Goal: Task Accomplishment & Management: Complete application form

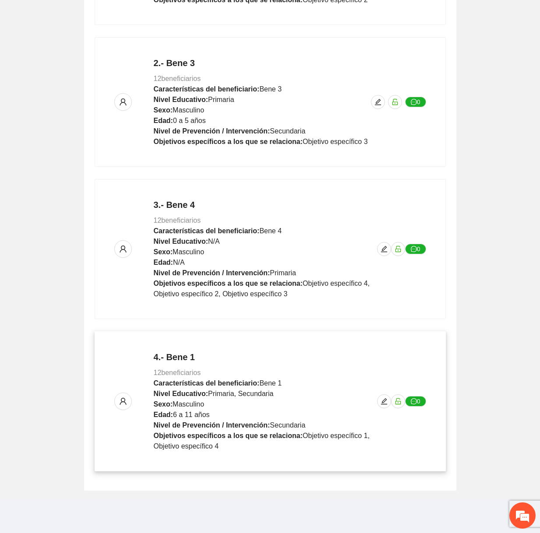
click at [379, 407] on div "4.- Bene 1 12 beneficiarios Características del beneficiario: Bene 1 Nivel Educ…" at bounding box center [270, 401] width 312 height 101
click at [384, 398] on icon "edit" at bounding box center [383, 401] width 7 height 7
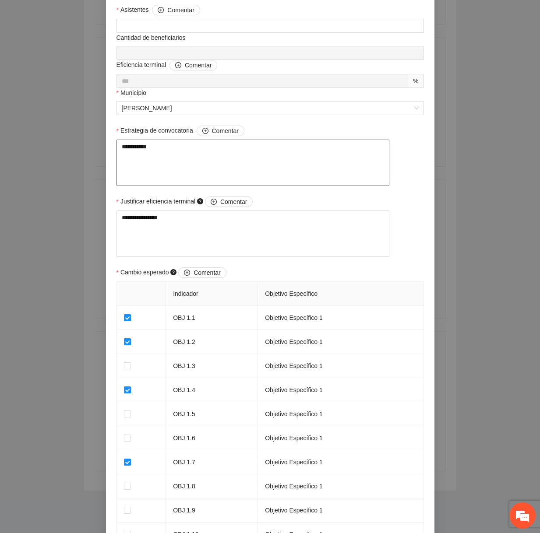
scroll to position [663, 0]
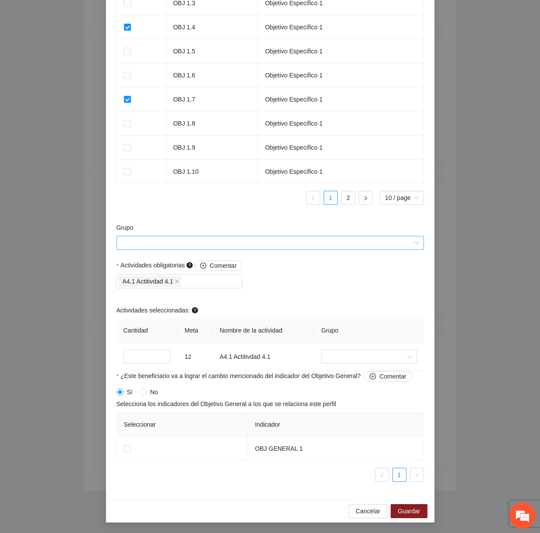
click at [286, 245] on input "Grupo" at bounding box center [267, 242] width 291 height 13
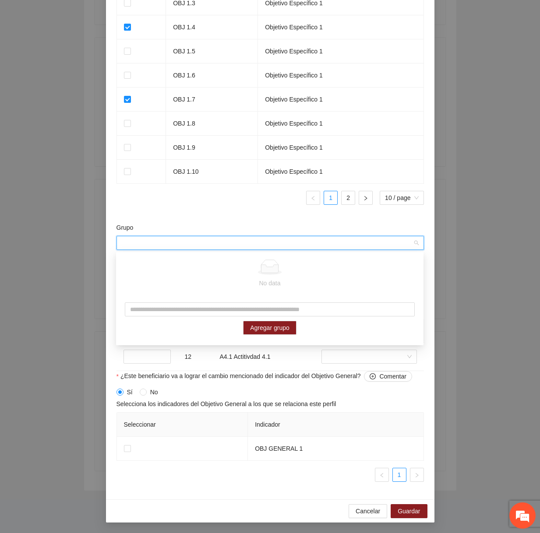
click at [281, 223] on div "Grupo" at bounding box center [269, 229] width 307 height 13
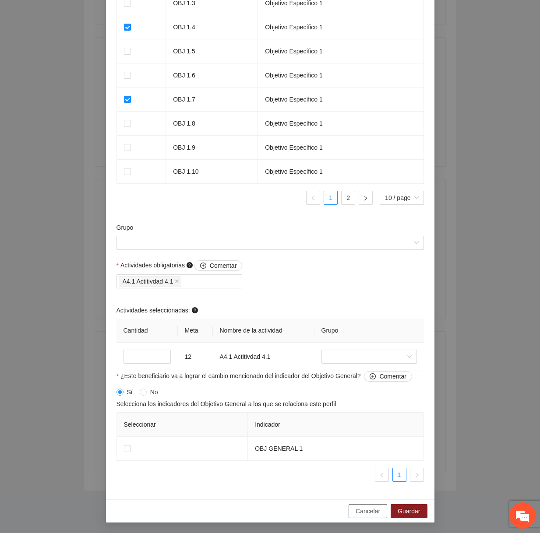
click at [364, 514] on span "Cancelar" at bounding box center [367, 512] width 25 height 10
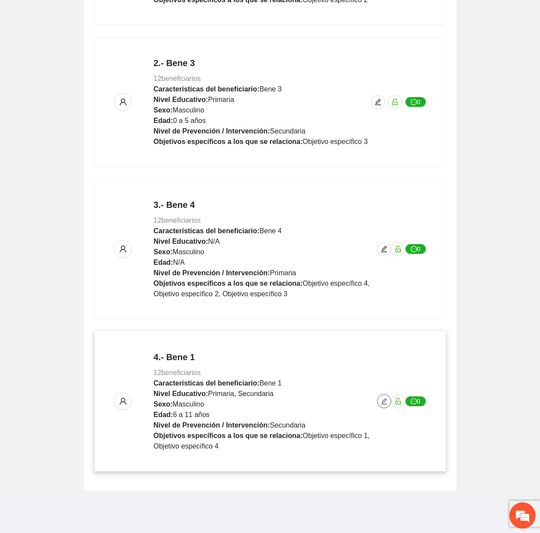
click at [384, 399] on icon "edit" at bounding box center [383, 401] width 7 height 7
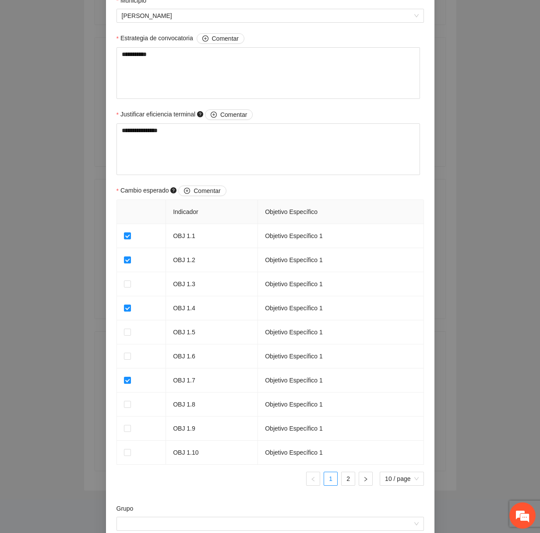
scroll to position [663, 0]
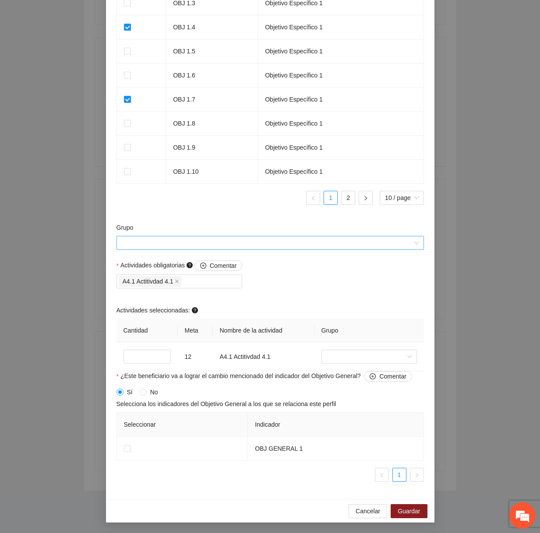
click at [303, 240] on input "Grupo" at bounding box center [267, 242] width 291 height 13
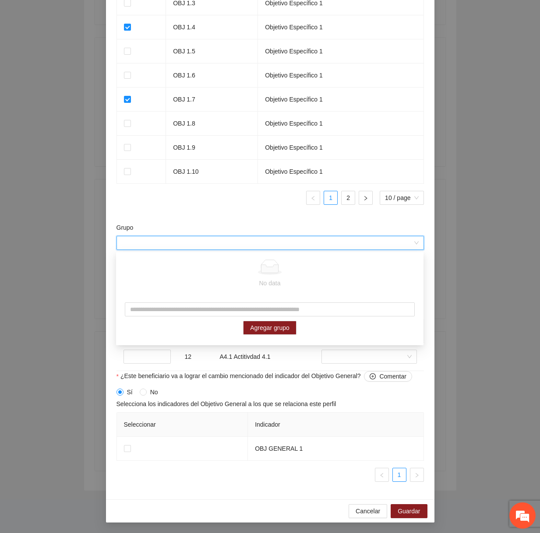
click at [292, 224] on div "Grupo" at bounding box center [269, 229] width 307 height 13
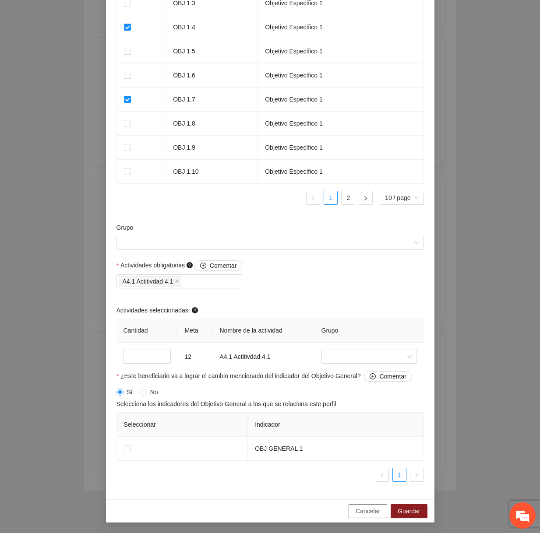
click at [363, 512] on span "Cancelar" at bounding box center [367, 512] width 25 height 10
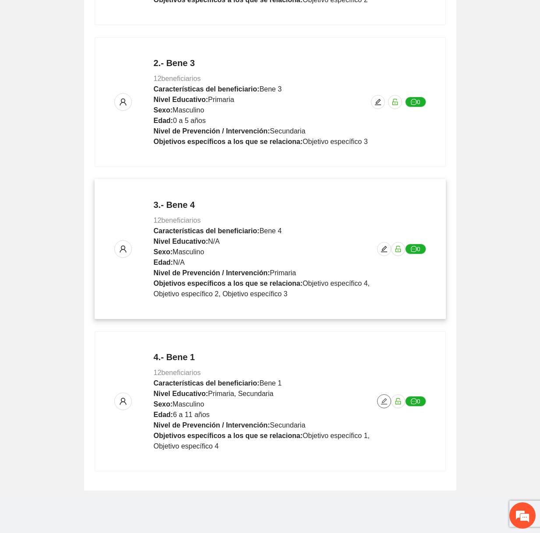
scroll to position [321, 0]
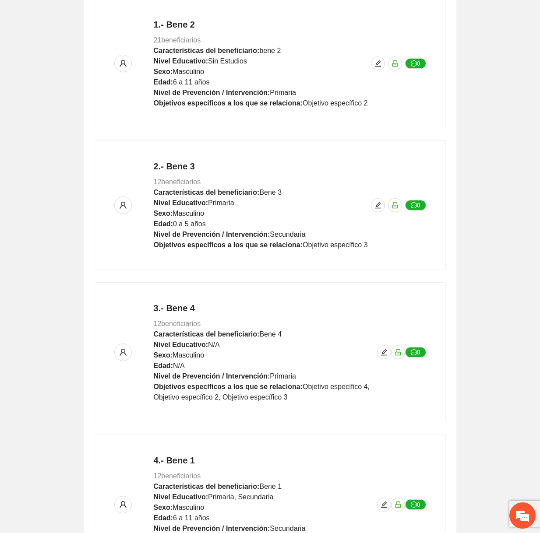
scroll to position [324, 0]
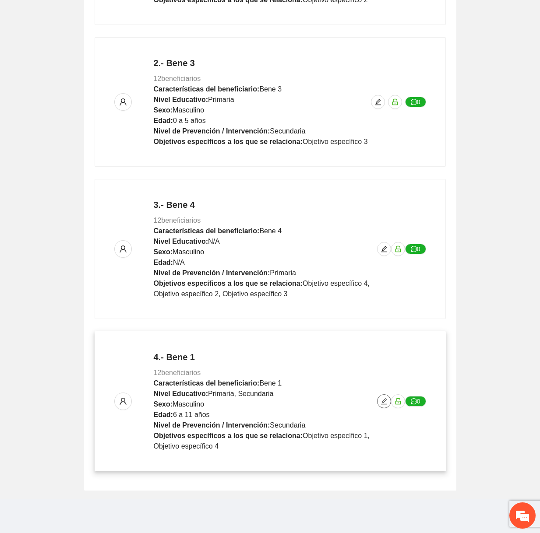
click at [384, 401] on icon "edit" at bounding box center [383, 401] width 7 height 7
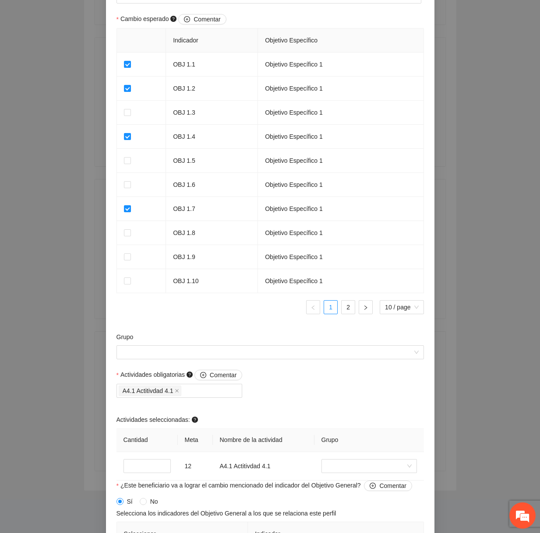
scroll to position [651, 0]
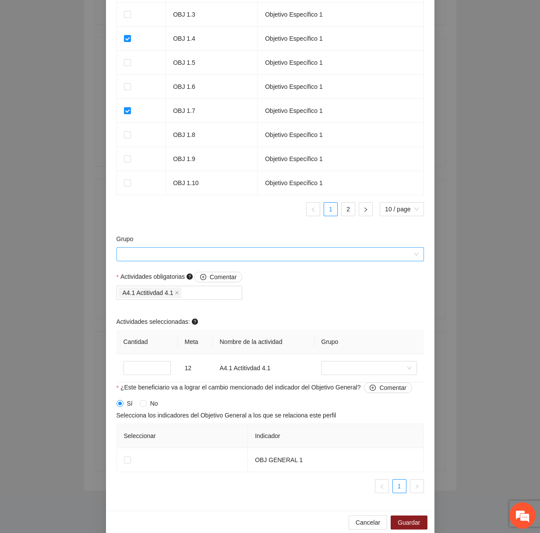
click at [276, 259] on input "Grupo" at bounding box center [267, 254] width 291 height 13
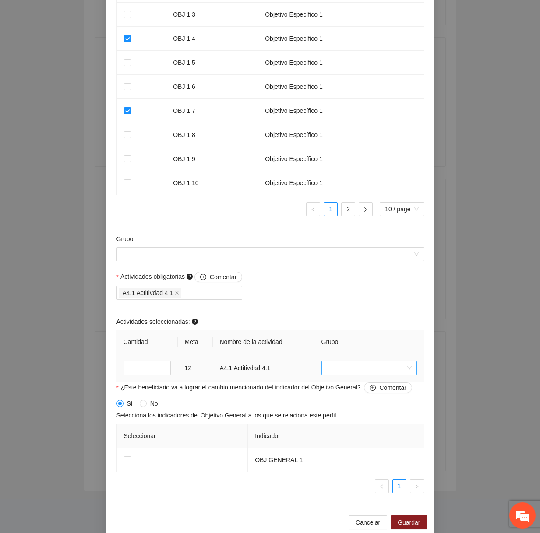
click at [354, 367] on input "search" at bounding box center [366, 368] width 79 height 13
click at [336, 433] on div "bruposnuevos" at bounding box center [368, 428] width 95 height 14
click at [329, 319] on div "Actividades seleccionadas:" at bounding box center [269, 323] width 307 height 13
click at [408, 526] on span "Guardar" at bounding box center [409, 523] width 22 height 10
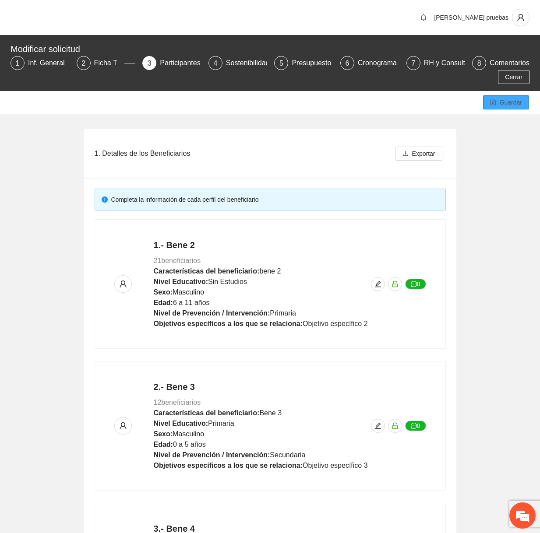
click at [503, 102] on span "Guardar" at bounding box center [511, 103] width 22 height 10
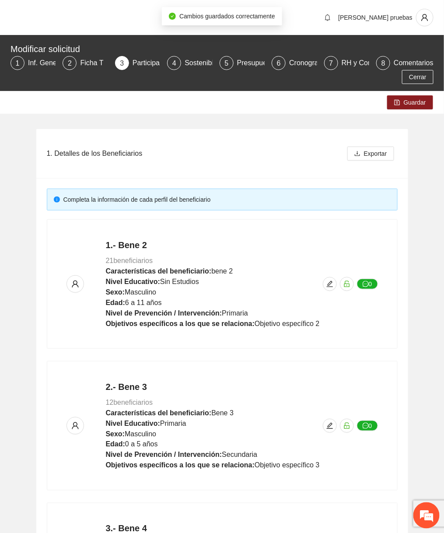
click at [437, 286] on div "1. Detalles de los Beneficiarios Exportar Completa la información de cada perfi…" at bounding box center [222, 469] width 444 height 710
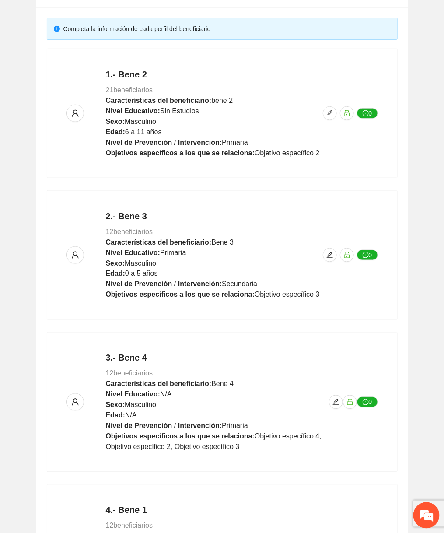
scroll to position [324, 0]
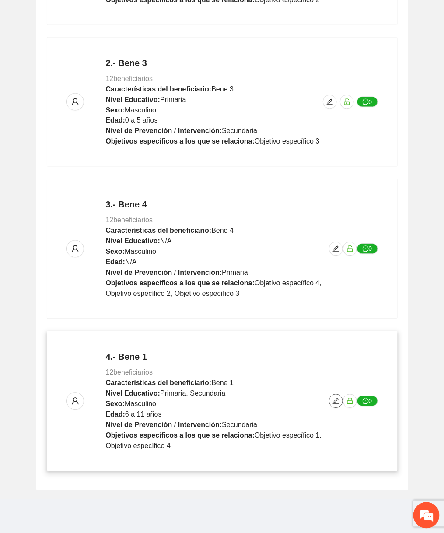
click at [334, 395] on button "button" at bounding box center [336, 401] width 14 height 14
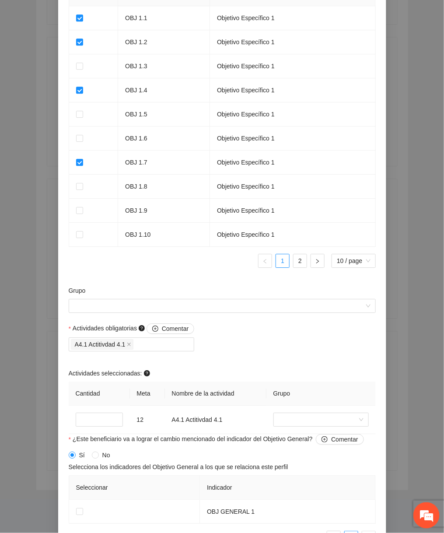
scroll to position [663, 0]
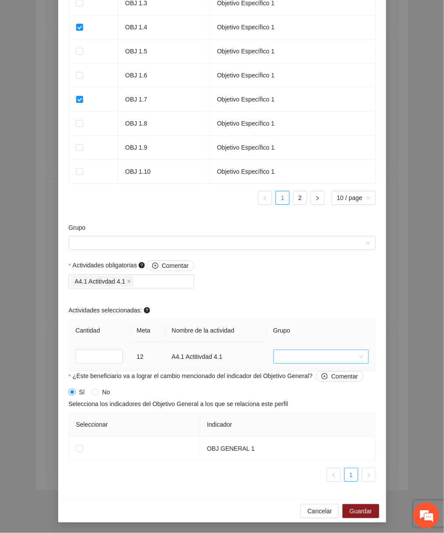
click at [306, 352] on input "search" at bounding box center [318, 356] width 79 height 13
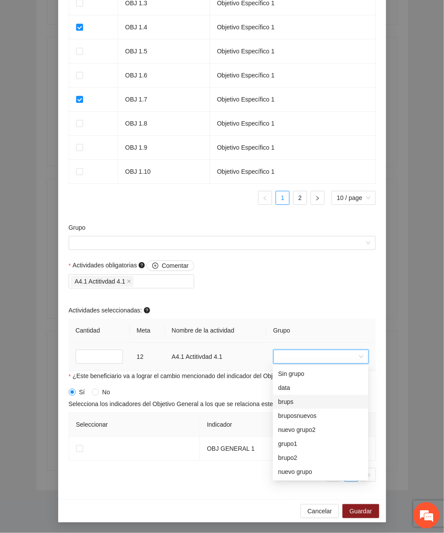
click at [294, 415] on div "bruposnuevos" at bounding box center [320, 417] width 85 height 10
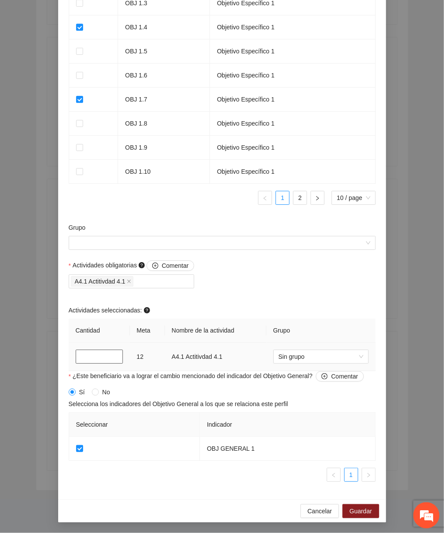
click at [95, 356] on input "*" at bounding box center [99, 357] width 47 height 14
type input "**"
click at [370, 509] on span "Guardar" at bounding box center [361, 512] width 22 height 10
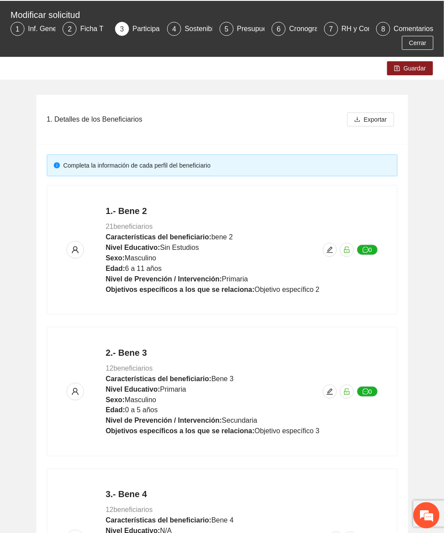
scroll to position [0, 0]
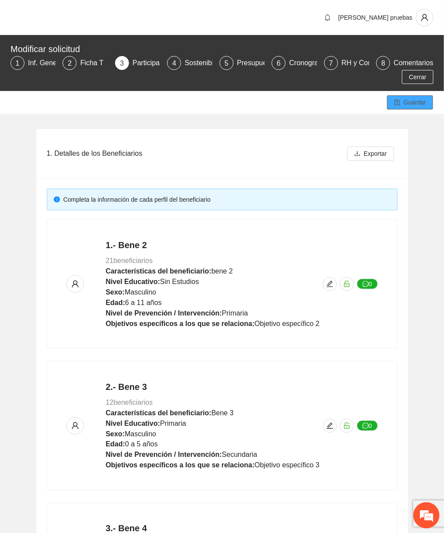
click at [407, 104] on span "Guardar" at bounding box center [415, 103] width 22 height 10
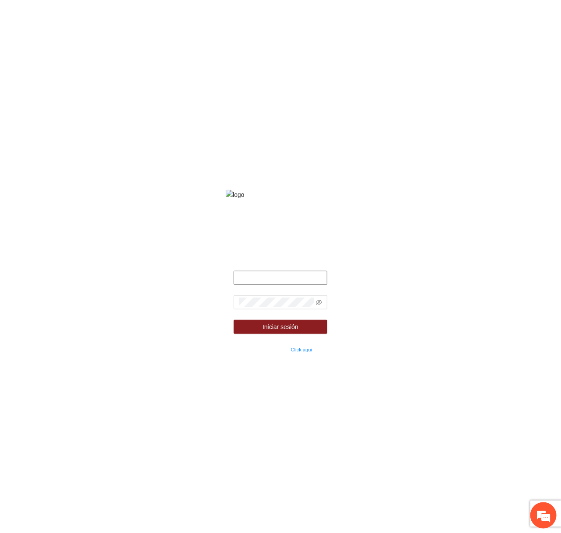
click at [297, 285] on input "text" at bounding box center [281, 278] width 94 height 14
click at [267, 285] on input "text" at bounding box center [281, 278] width 94 height 14
type input "**********"
click at [317, 305] on icon "eye-invisible" at bounding box center [320, 302] width 6 height 5
click at [234, 320] on button "Iniciar sesión" at bounding box center [281, 327] width 94 height 14
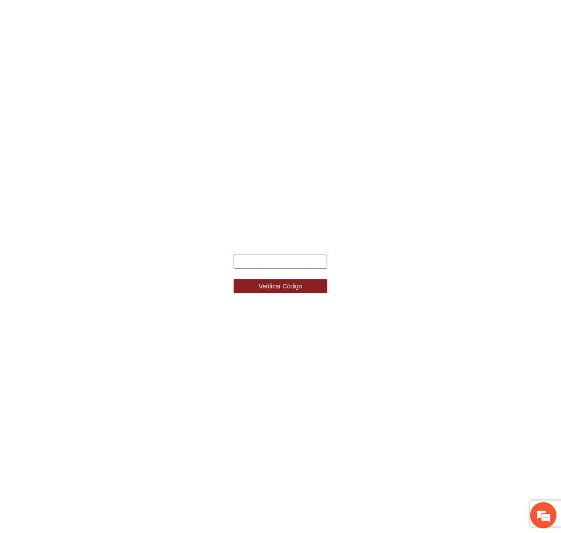
click at [305, 262] on input "text" at bounding box center [281, 262] width 94 height 14
paste input "******"
type input "******"
click at [234, 279] on button "Verificar Código" at bounding box center [281, 286] width 94 height 14
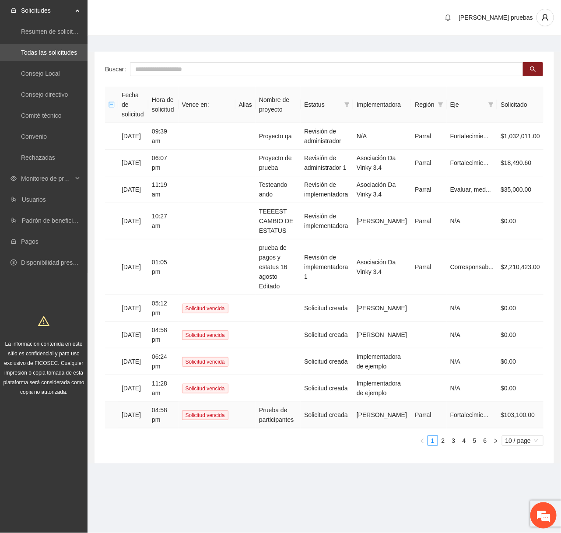
click at [293, 402] on td "Prueba de participantes" at bounding box center [278, 415] width 45 height 27
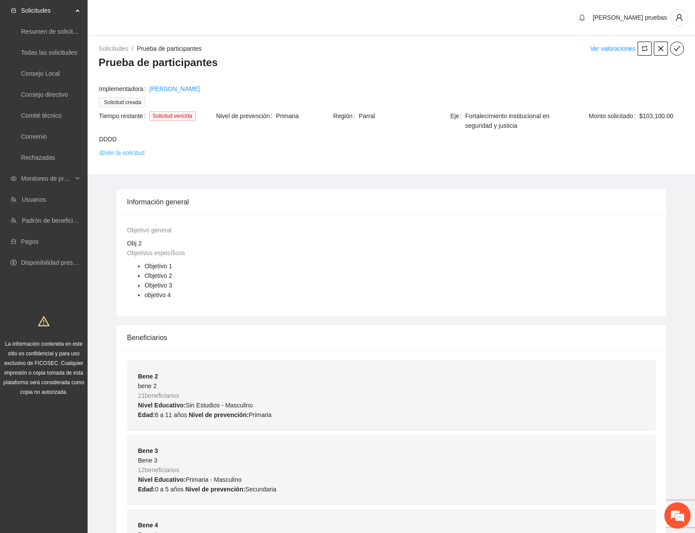
click at [115, 152] on link "Ver la solicitud" at bounding box center [122, 153] width 46 height 10
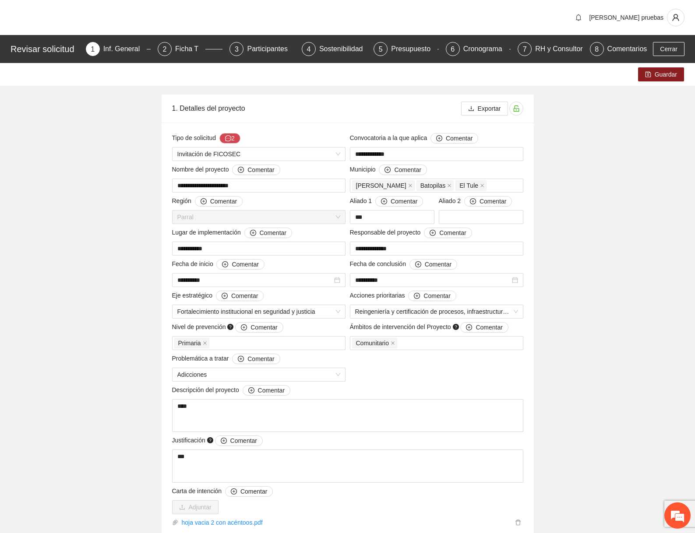
click at [262, 56] on div "Revisar solicitud 1 Inf. General 2 Ficha T 3 Participantes 4 Sostenibilidad 5 P…" at bounding box center [347, 49] width 695 height 28
click at [267, 48] on div "Participantes" at bounding box center [271, 49] width 48 height 14
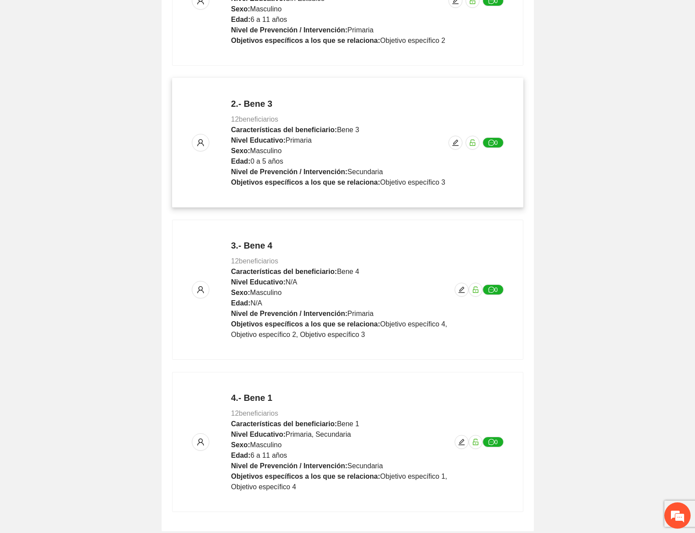
scroll to position [296, 0]
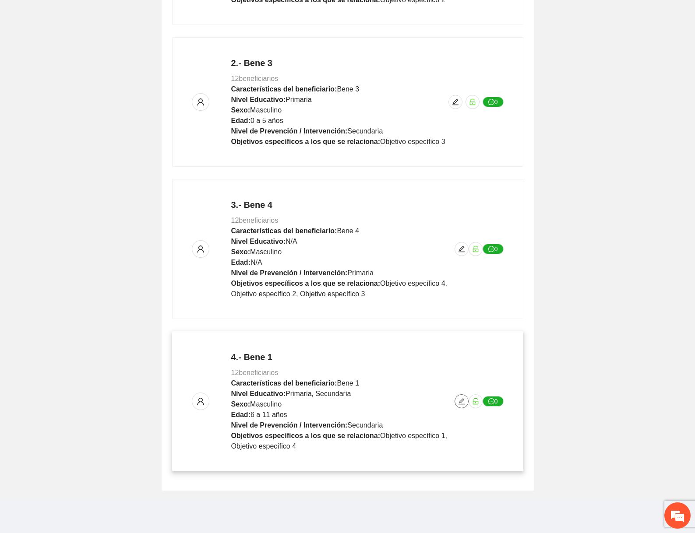
click at [461, 405] on button "button" at bounding box center [461, 401] width 14 height 14
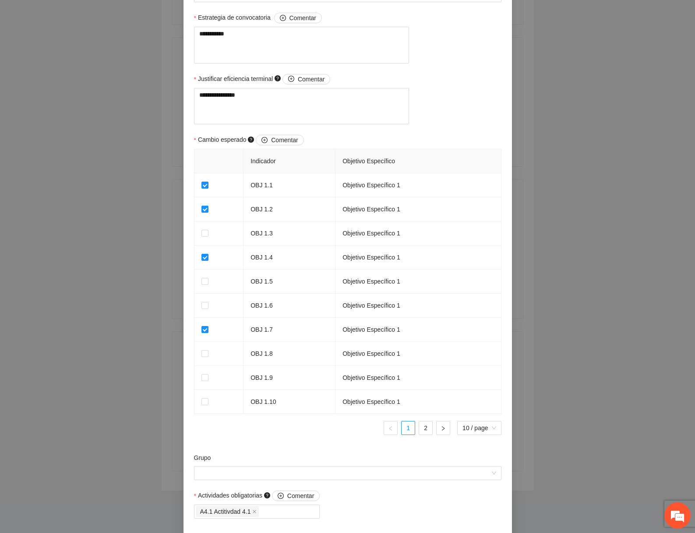
scroll to position [663, 0]
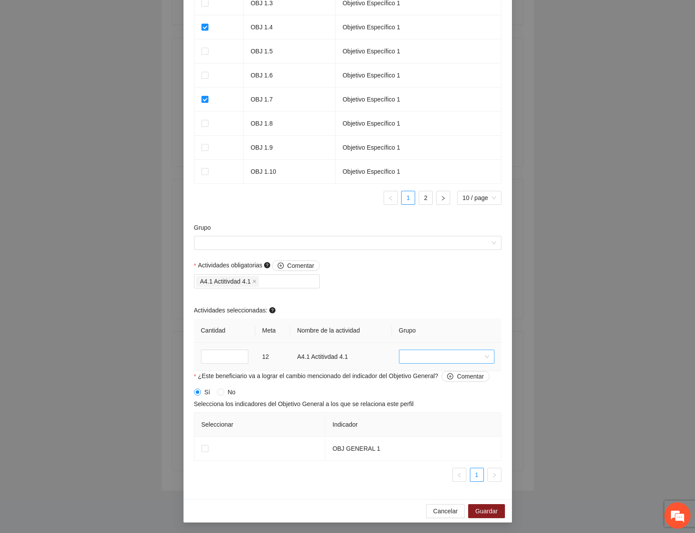
click at [422, 362] on input "search" at bounding box center [443, 356] width 79 height 13
click at [415, 470] on div "nuevo grupo" at bounding box center [446, 473] width 85 height 10
click at [333, 246] on input "Grupo" at bounding box center [344, 242] width 291 height 13
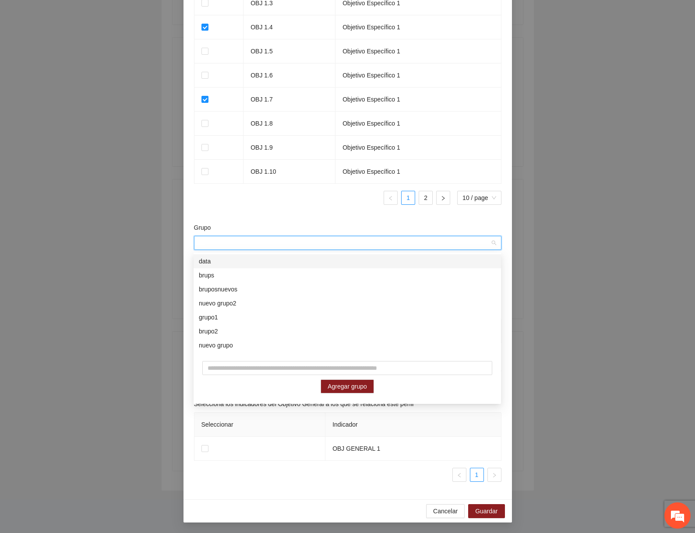
click at [305, 208] on div "Indicador Objetivo Específico OBJ 1.1 Objetivo Específico 1 OBJ 1.2 Objetivo Es…" at bounding box center [347, 65] width 307 height 293
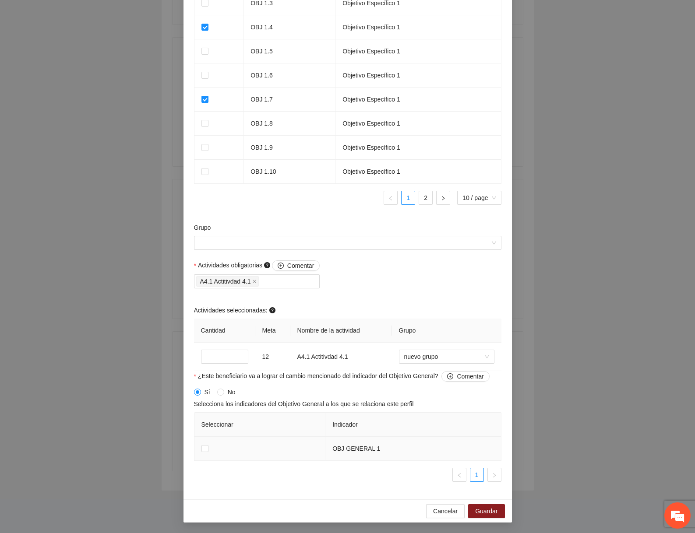
click at [202, 454] on td at bounding box center [259, 449] width 131 height 24
click at [202, 452] on span at bounding box center [204, 448] width 7 height 7
click at [476, 510] on span "Guardar" at bounding box center [486, 512] width 22 height 10
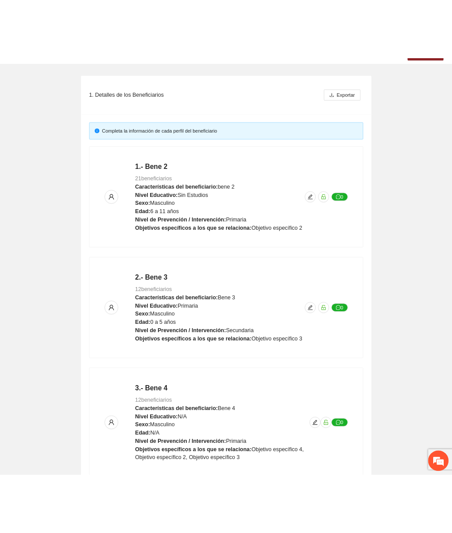
scroll to position [91, 0]
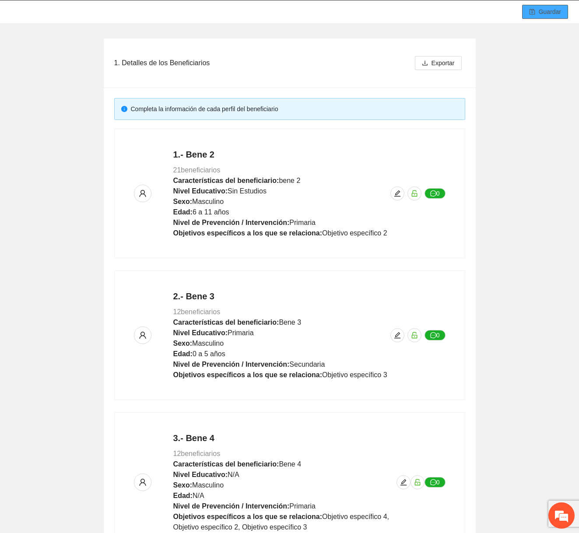
click at [556, 10] on span "Guardar" at bounding box center [550, 12] width 22 height 10
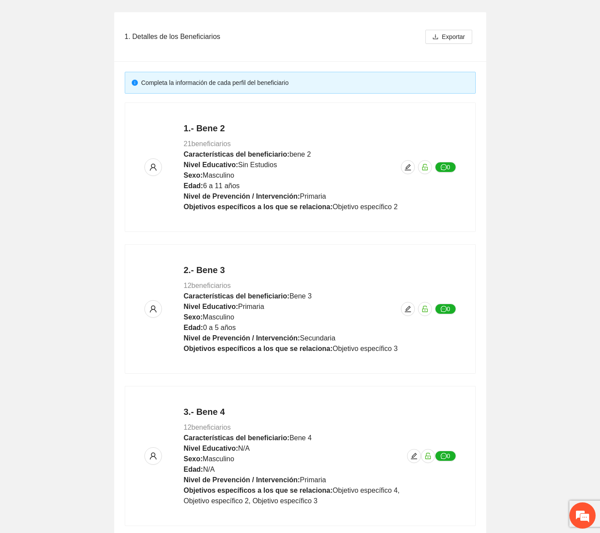
scroll to position [324, 0]
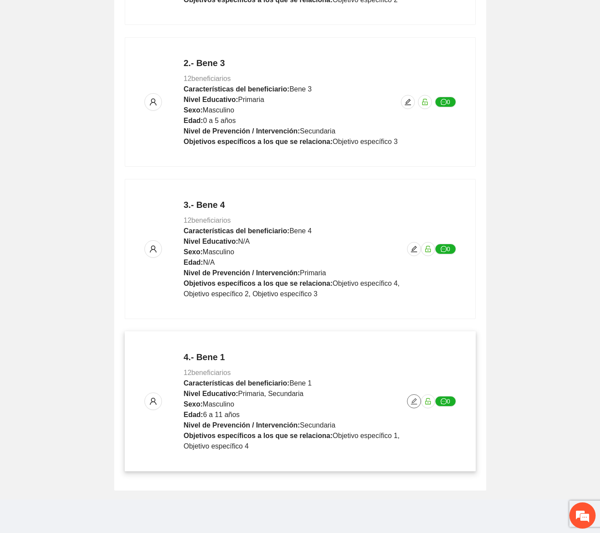
click at [411, 396] on button "button" at bounding box center [414, 401] width 14 height 14
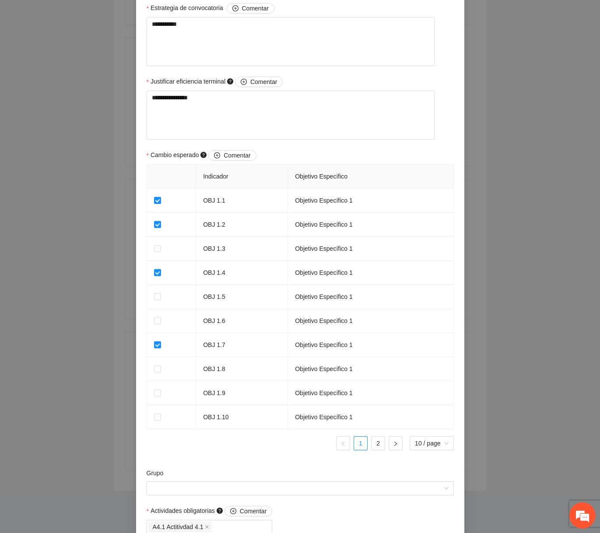
scroll to position [661, 0]
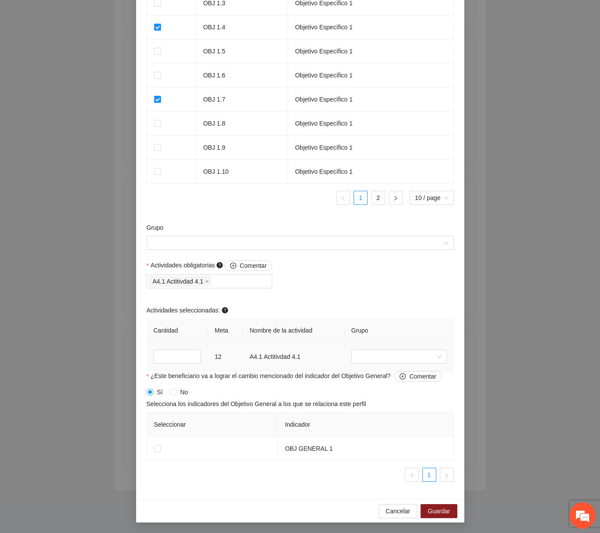
click at [370, 366] on td at bounding box center [399, 357] width 109 height 28
click at [377, 363] on input "search" at bounding box center [396, 356] width 79 height 13
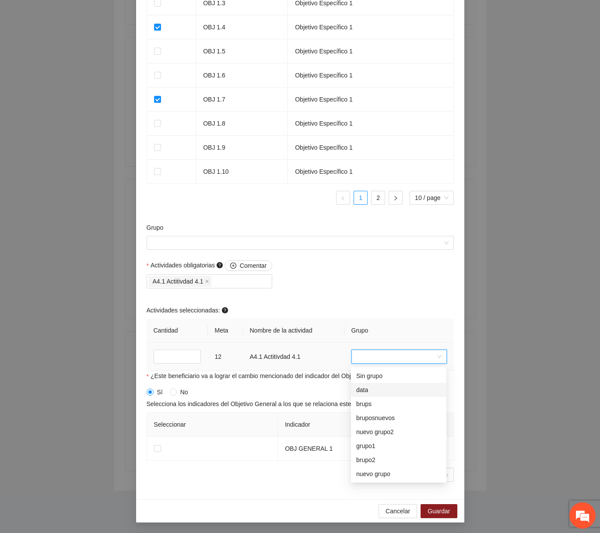
click at [372, 398] on div "brups" at bounding box center [398, 404] width 95 height 14
click at [168, 363] on input "**" at bounding box center [177, 357] width 47 height 14
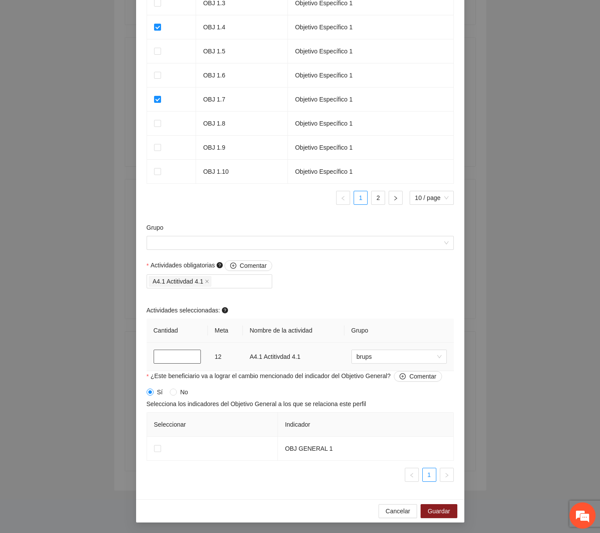
scroll to position [0, 0]
type input "**"
click at [158, 452] on span at bounding box center [157, 448] width 7 height 7
click at [441, 511] on span "Guardar" at bounding box center [439, 512] width 22 height 10
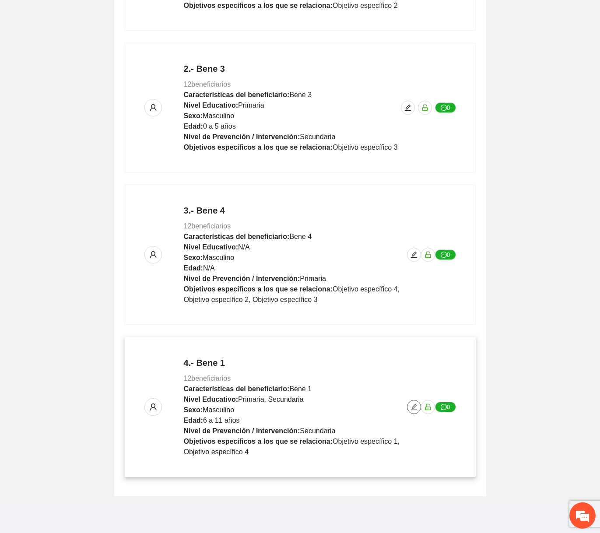
scroll to position [324, 0]
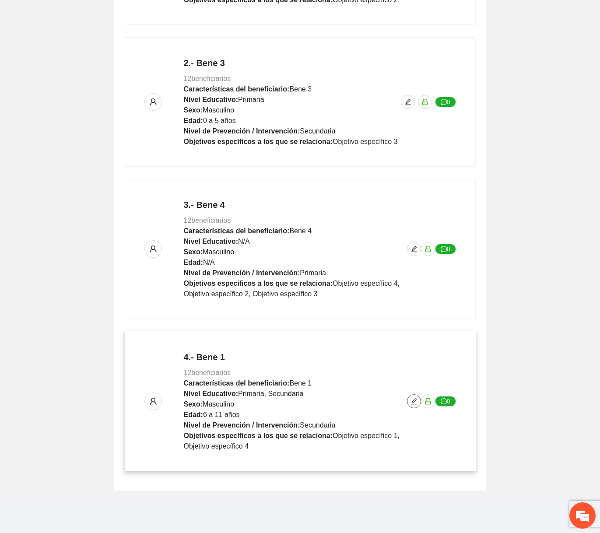
click at [409, 400] on span "edit" at bounding box center [414, 401] width 13 height 7
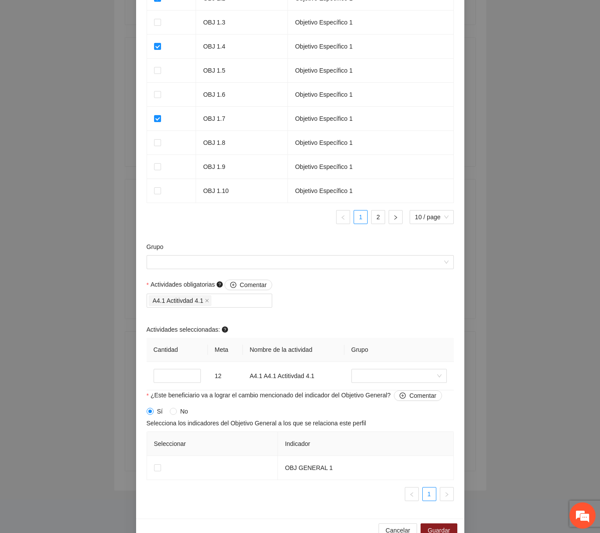
scroll to position [645, 0]
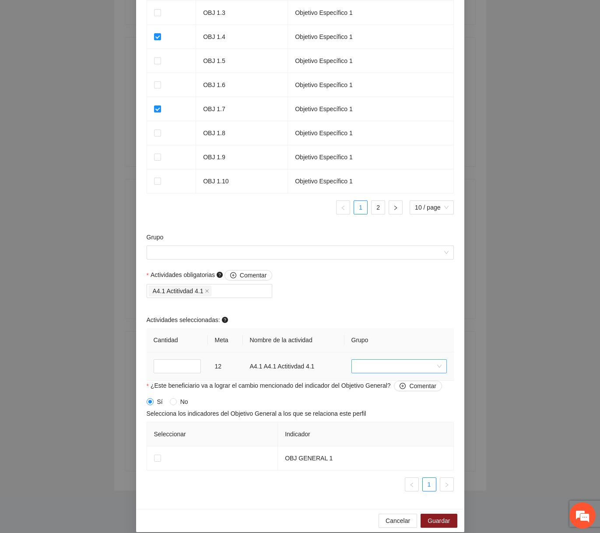
click at [393, 373] on input "search" at bounding box center [396, 366] width 79 height 13
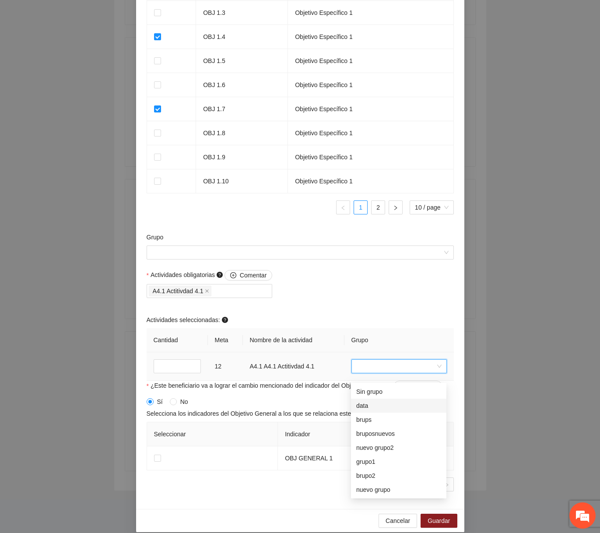
click at [370, 405] on div "data" at bounding box center [398, 406] width 85 height 10
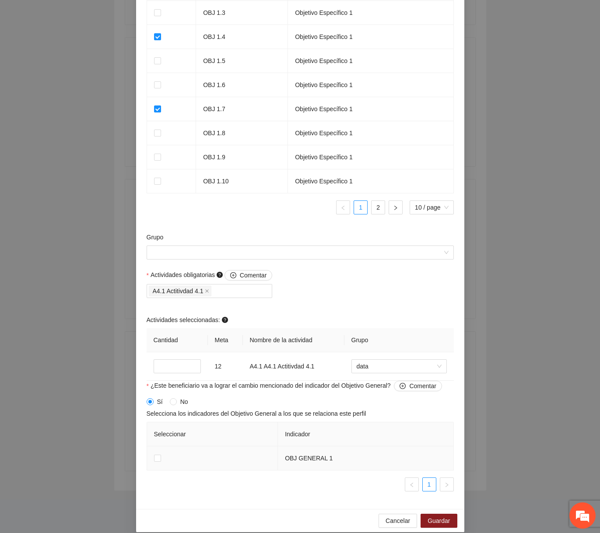
click at [162, 463] on td at bounding box center [212, 459] width 131 height 24
click at [428, 524] on span "Guardar" at bounding box center [439, 521] width 22 height 10
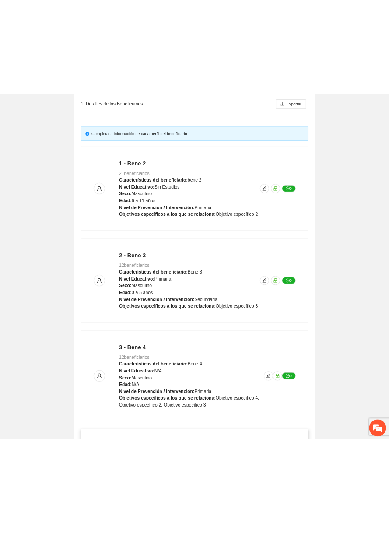
scroll to position [0, 0]
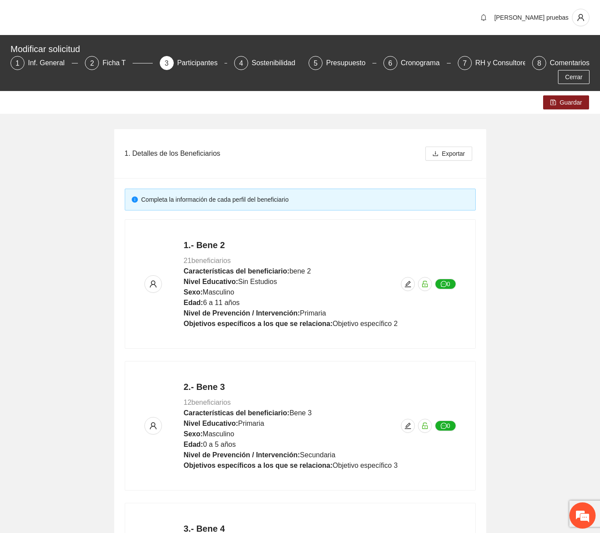
click at [452, 90] on div "Modificar solicitud 1 Inf. General 2 Ficha T 3 Participantes 4 Sostenibilidad 5…" at bounding box center [300, 63] width 600 height 56
click at [452, 102] on button "Guardar" at bounding box center [566, 102] width 46 height 14
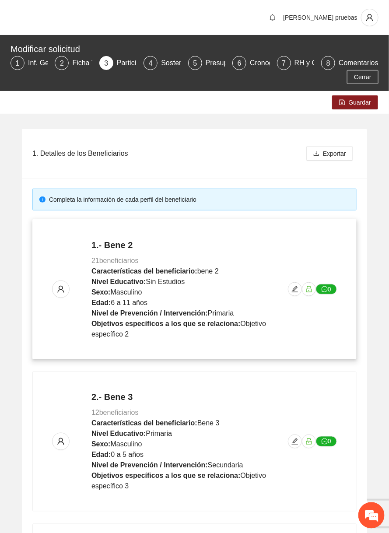
scroll to position [345, 0]
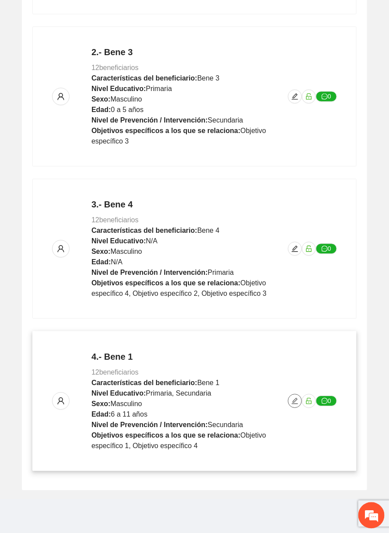
click at [292, 402] on icon "edit" at bounding box center [295, 401] width 7 height 7
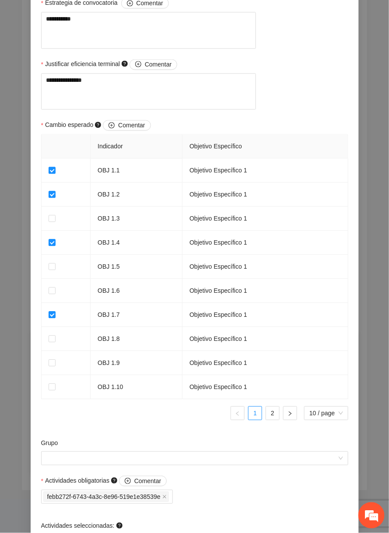
scroll to position [548, 0]
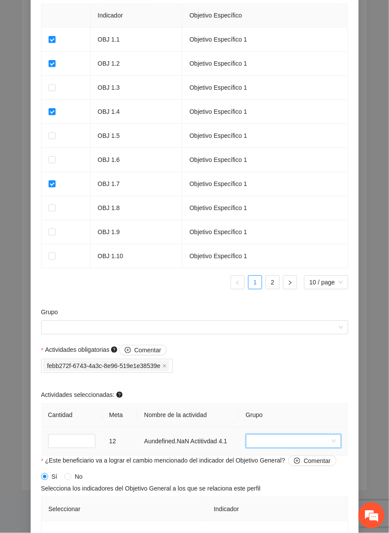
click at [283, 448] on input "search" at bounding box center [290, 441] width 79 height 13
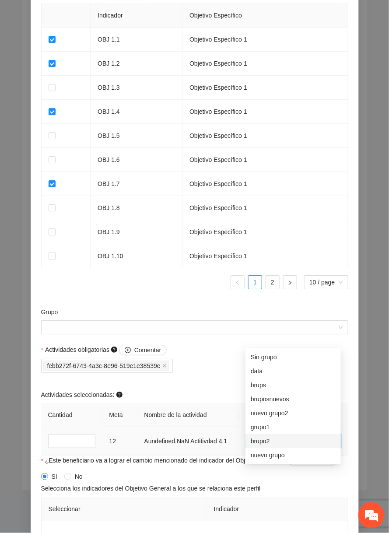
click at [277, 443] on div "brupo2" at bounding box center [293, 442] width 85 height 10
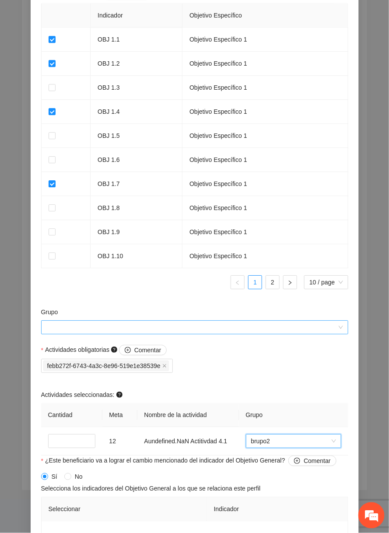
scroll to position [0, 0]
click at [186, 334] on input "Grupo" at bounding box center [191, 327] width 291 height 13
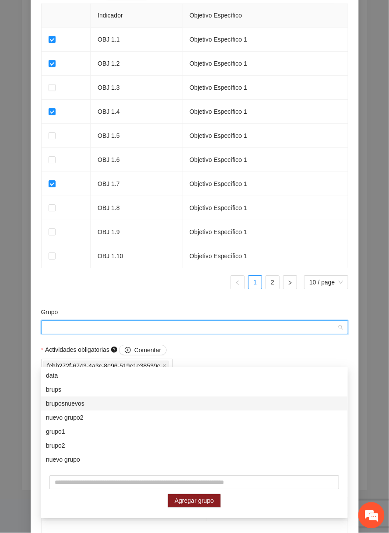
click at [117, 426] on div "grupo1" at bounding box center [194, 432] width 307 height 14
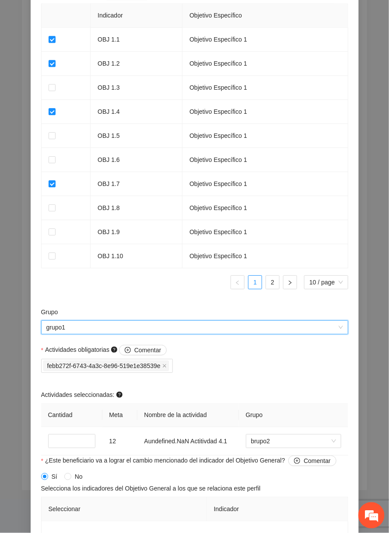
click at [145, 289] on ul "1 2 10 / page" at bounding box center [194, 282] width 307 height 14
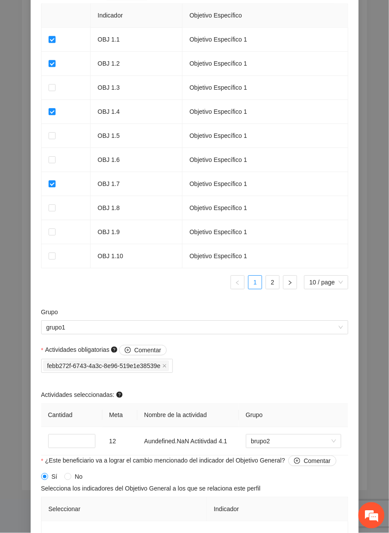
scroll to position [683, 0]
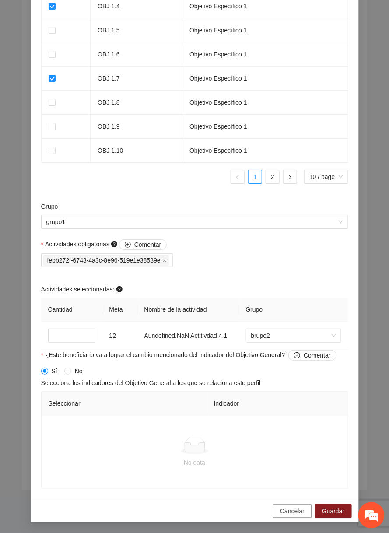
click at [294, 517] on button "Cancelar" at bounding box center [292, 511] width 39 height 14
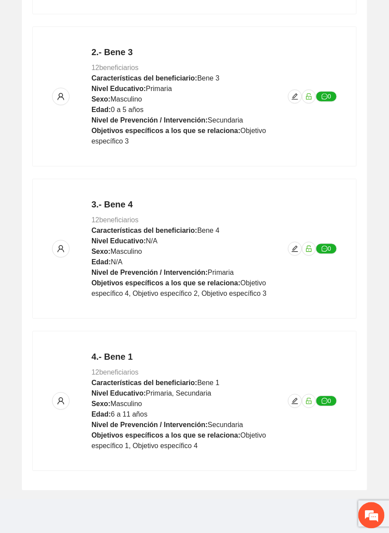
scroll to position [488, 0]
click at [295, 401] on icon "edit" at bounding box center [295, 401] width 6 height 6
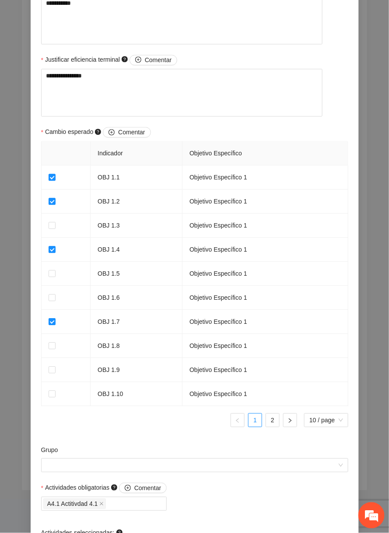
scroll to position [663, 0]
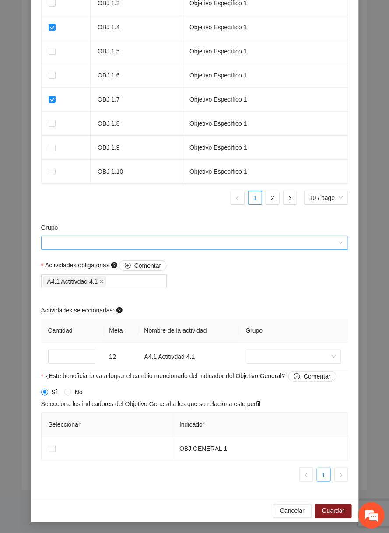
click at [289, 239] on input "Grupo" at bounding box center [191, 242] width 291 height 13
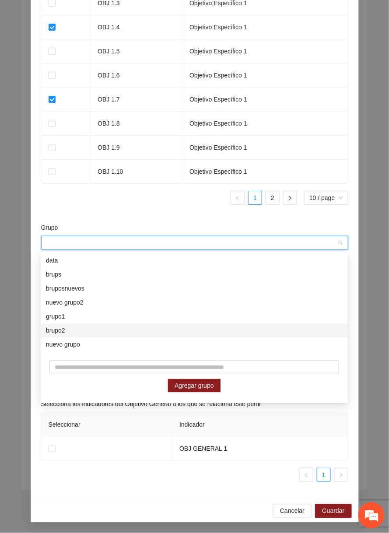
click at [198, 330] on div "brupo2" at bounding box center [194, 331] width 297 height 10
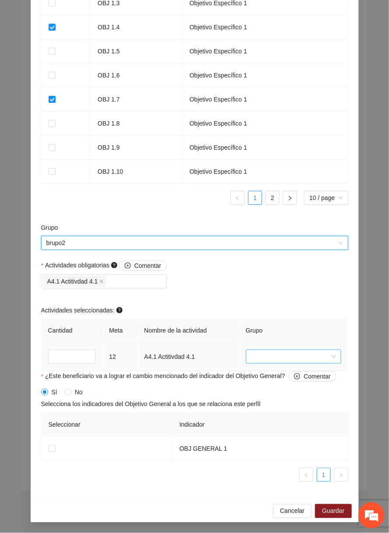
click at [285, 356] on input "search" at bounding box center [290, 356] width 79 height 13
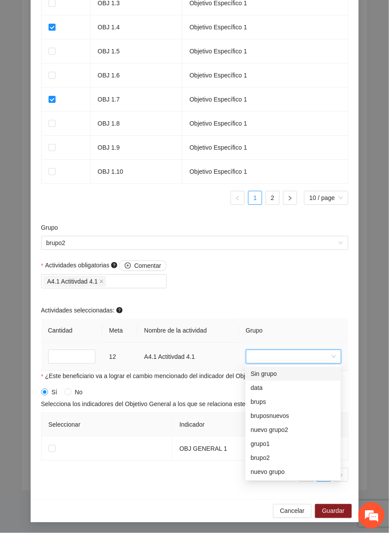
click at [257, 398] on div "brups" at bounding box center [293, 403] width 85 height 10
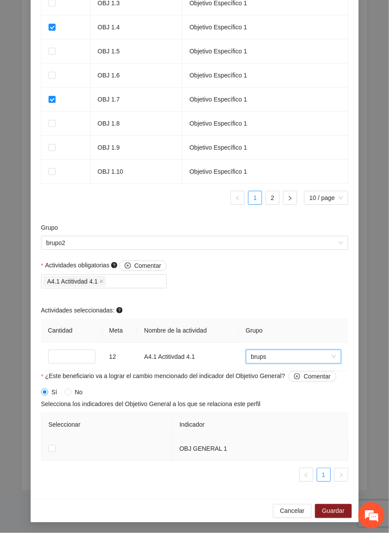
click at [57, 448] on td at bounding box center [107, 449] width 131 height 24
click at [66, 357] on input "**" at bounding box center [71, 357] width 47 height 14
type input "**"
click at [327, 517] on button "Guardar" at bounding box center [333, 511] width 36 height 14
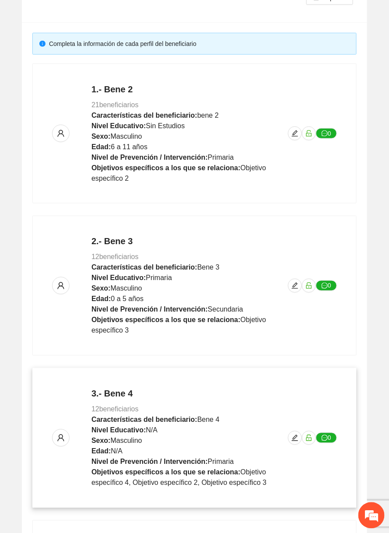
scroll to position [0, 0]
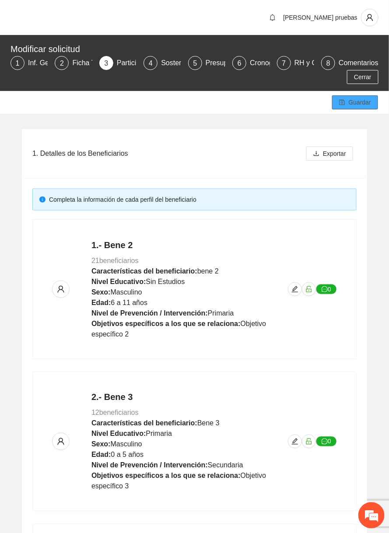
click at [361, 103] on span "Guardar" at bounding box center [360, 103] width 22 height 10
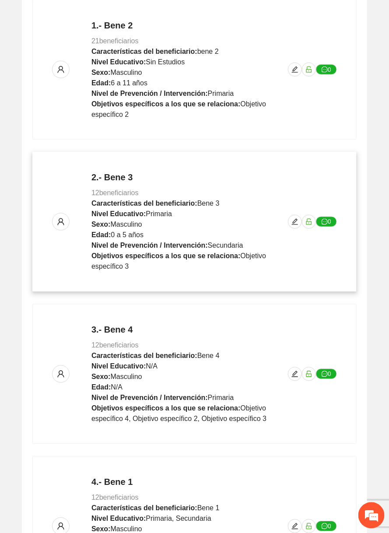
scroll to position [345, 0]
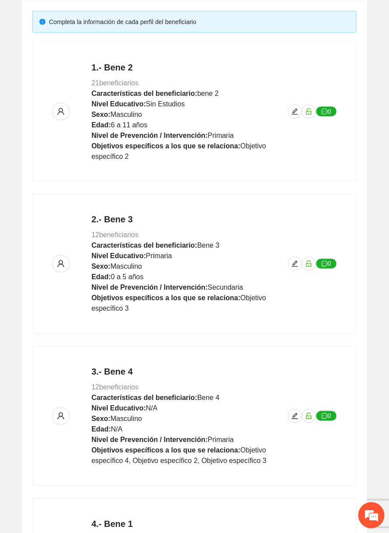
scroll to position [345, 0]
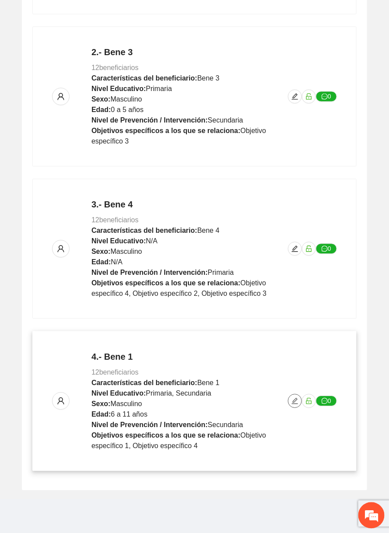
click at [290, 403] on span "edit" at bounding box center [295, 401] width 13 height 7
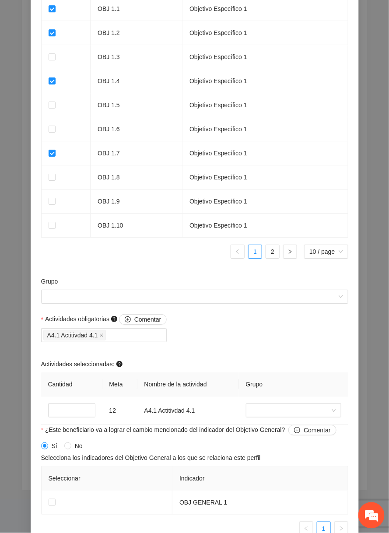
scroll to position [663, 0]
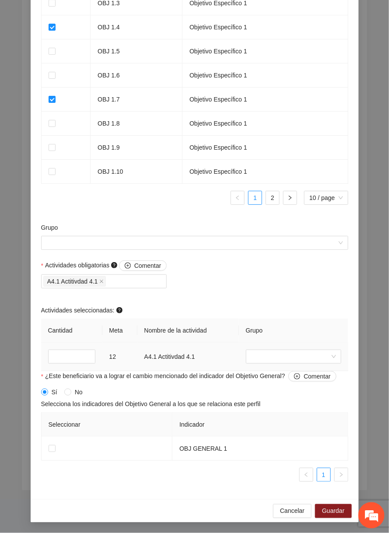
click at [259, 368] on td at bounding box center [293, 357] width 109 height 28
click at [262, 364] on td at bounding box center [293, 357] width 109 height 28
click at [262, 359] on input "search" at bounding box center [290, 356] width 79 height 13
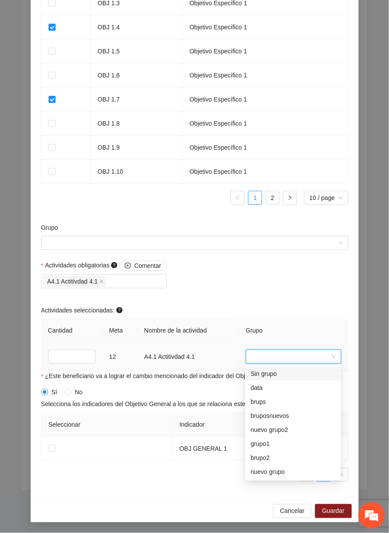
click at [266, 405] on div "brups" at bounding box center [293, 403] width 85 height 10
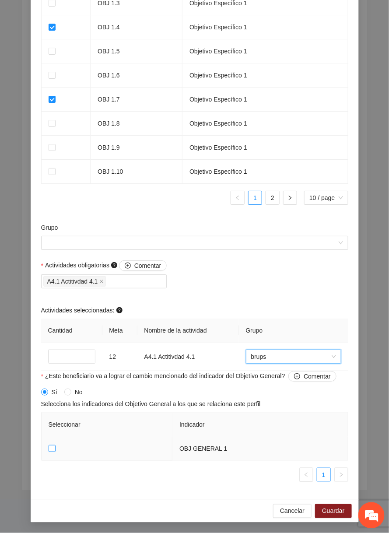
click at [54, 453] on label at bounding box center [52, 449] width 7 height 10
click at [329, 514] on span "Guardar" at bounding box center [333, 512] width 22 height 10
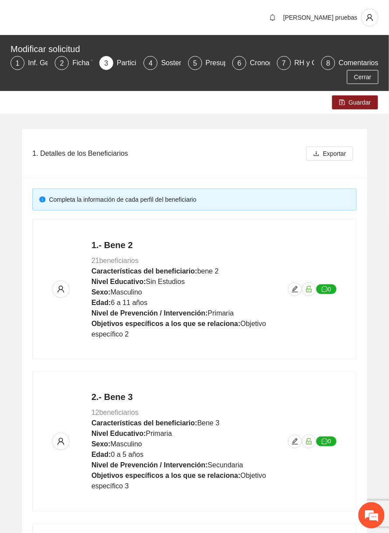
click at [354, 112] on div "Guardar" at bounding box center [194, 102] width 389 height 23
click at [360, 104] on span "Guardar" at bounding box center [360, 103] width 22 height 10
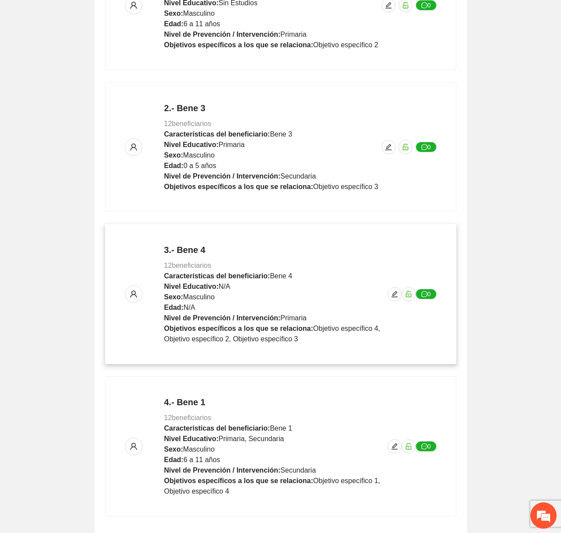
scroll to position [324, 0]
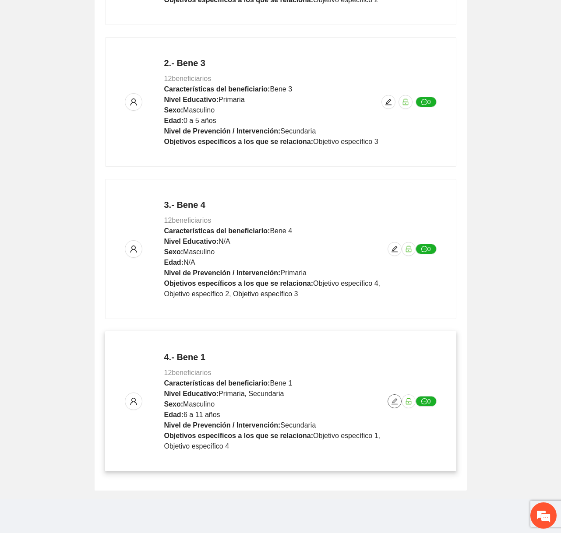
click at [389, 398] on icon "edit" at bounding box center [394, 401] width 7 height 7
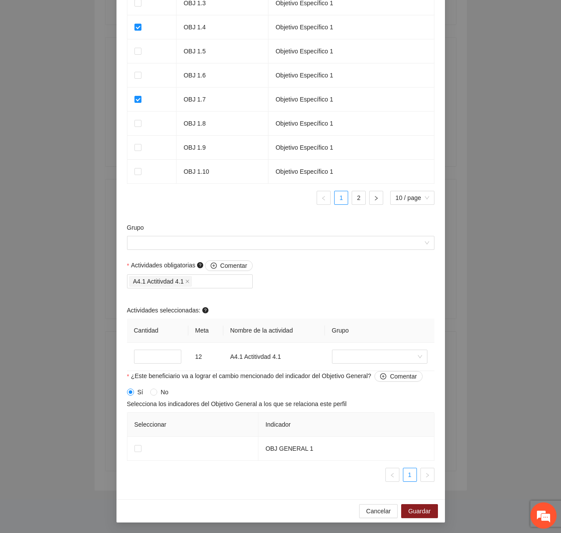
scroll to position [663, 0]
click at [370, 352] on input "search" at bounding box center [376, 356] width 79 height 13
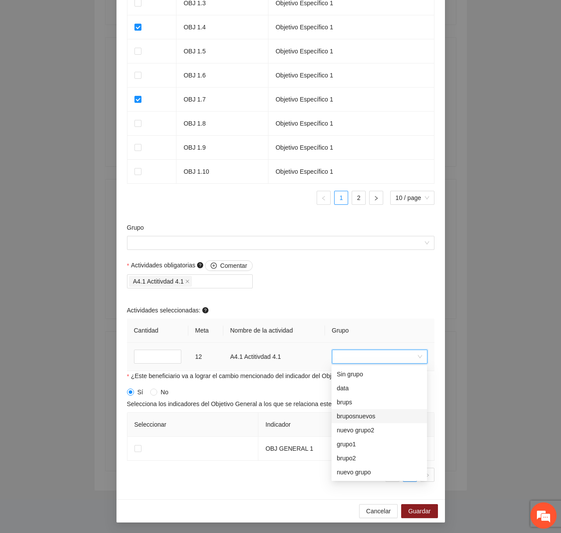
click at [338, 417] on div "bruposnuevos" at bounding box center [379, 417] width 85 height 10
click at [150, 353] on input "**" at bounding box center [157, 357] width 47 height 14
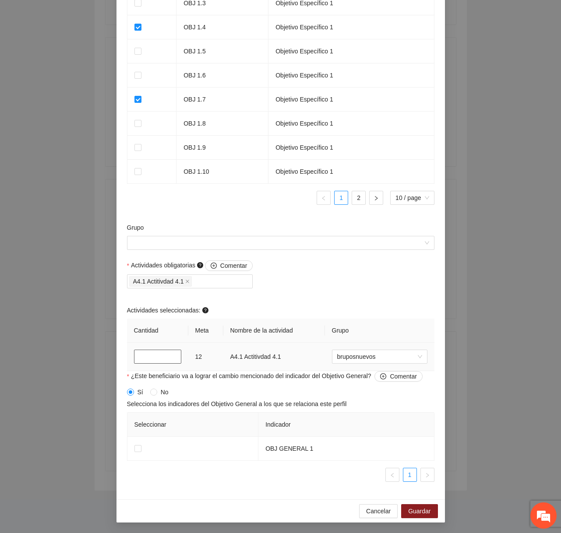
click at [150, 353] on input "**" at bounding box center [157, 357] width 47 height 14
type input "**"
click at [350, 355] on input "search" at bounding box center [376, 356] width 79 height 13
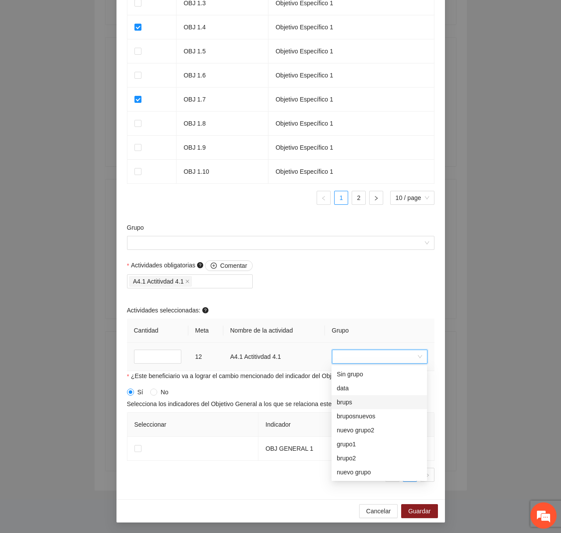
click at [365, 409] on div "bruposnuevos" at bounding box center [378, 416] width 95 height 14
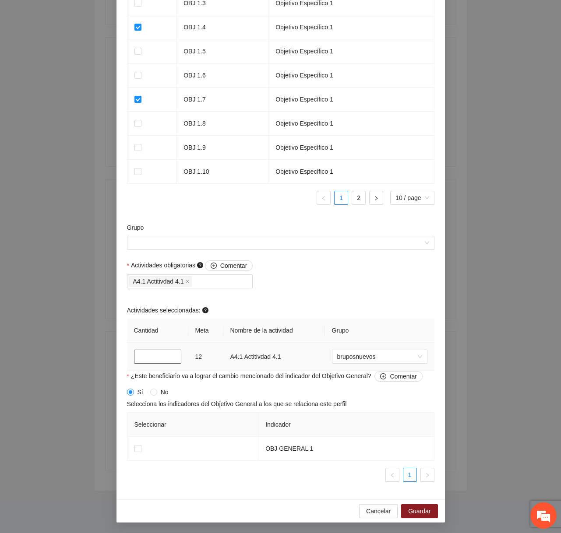
click at [151, 355] on input "**" at bounding box center [157, 357] width 47 height 14
click at [389, 510] on span "Guardar" at bounding box center [419, 512] width 22 height 10
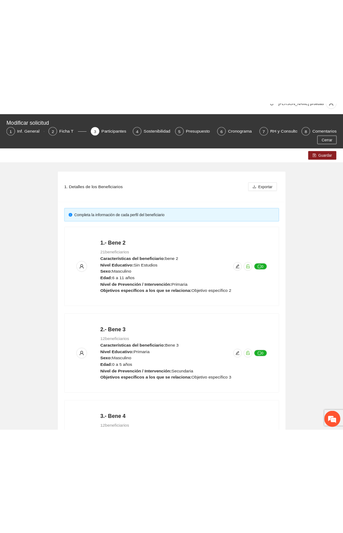
scroll to position [0, 0]
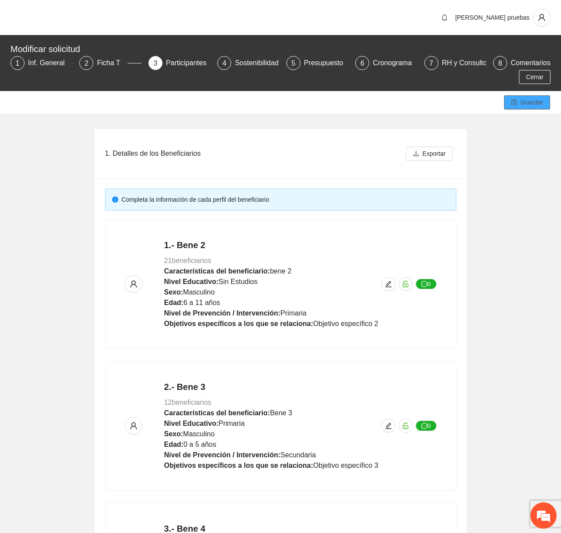
click at [389, 99] on span "Guardar" at bounding box center [532, 103] width 22 height 10
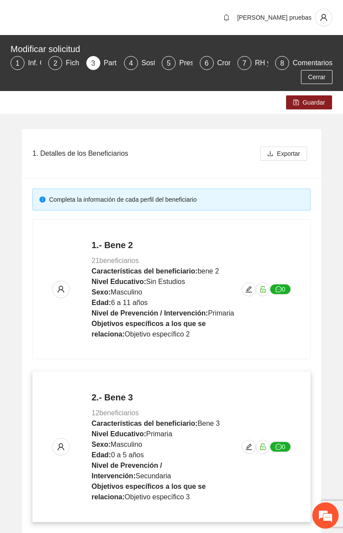
scroll to position [377, 0]
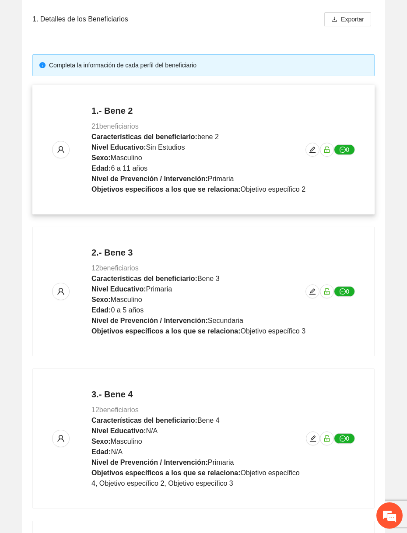
scroll to position [324, 0]
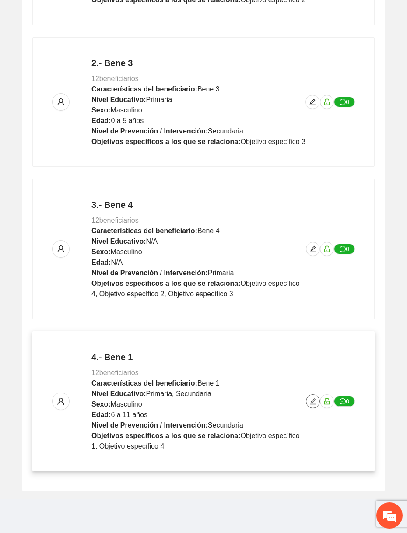
click at [314, 401] on icon "edit" at bounding box center [313, 401] width 7 height 7
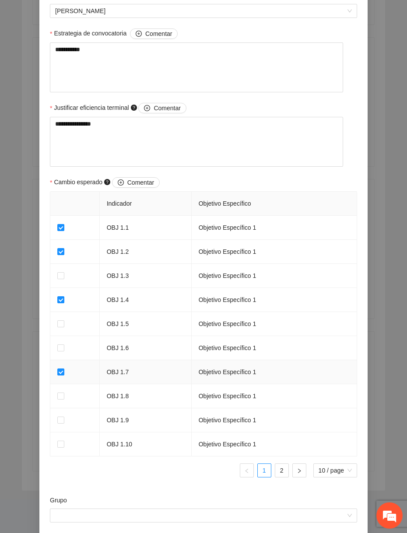
scroll to position [663, 0]
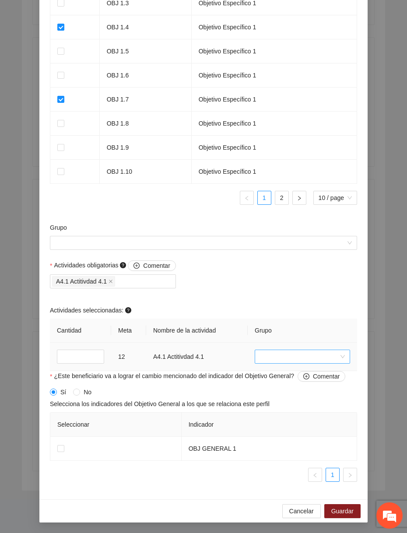
click at [264, 359] on input "search" at bounding box center [299, 356] width 79 height 13
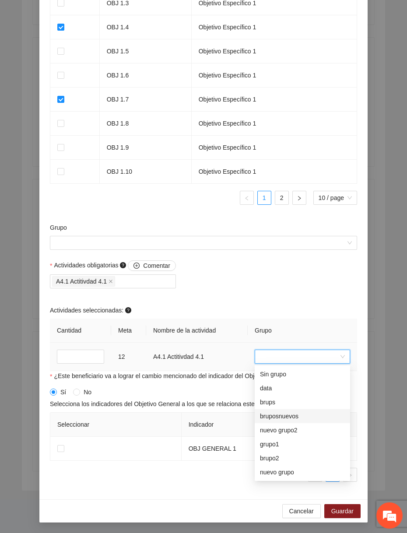
click at [271, 418] on div "bruposnuevos" at bounding box center [302, 417] width 85 height 10
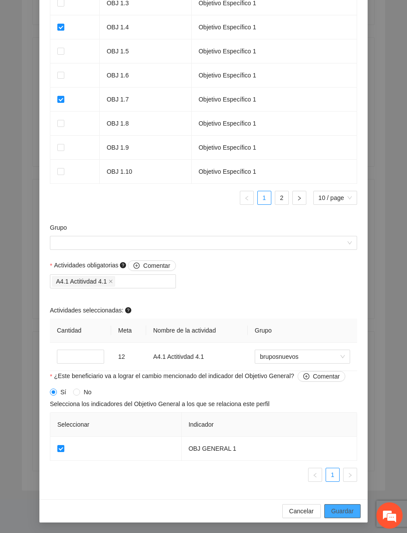
click at [342, 507] on span "Guardar" at bounding box center [342, 512] width 22 height 10
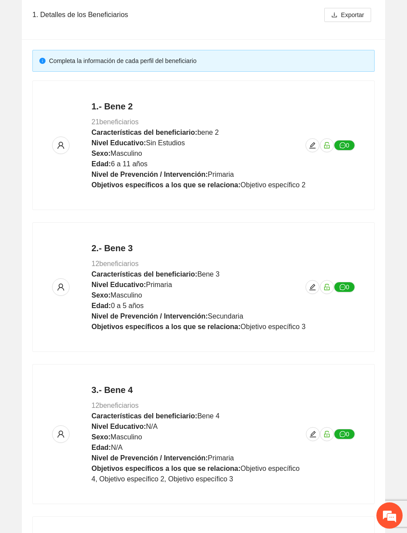
scroll to position [0, 0]
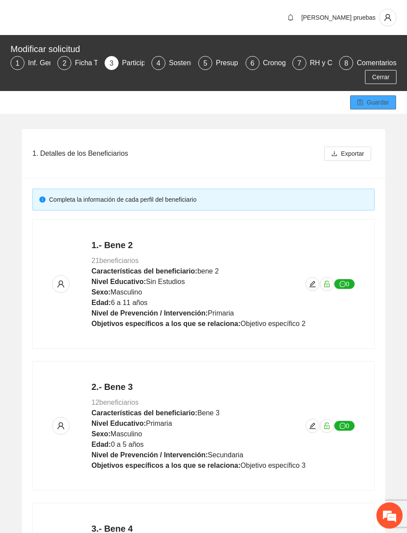
click at [342, 96] on button "Guardar" at bounding box center [373, 102] width 46 height 14
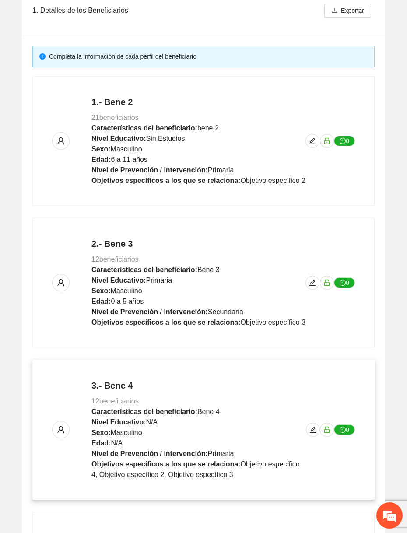
scroll to position [121, 0]
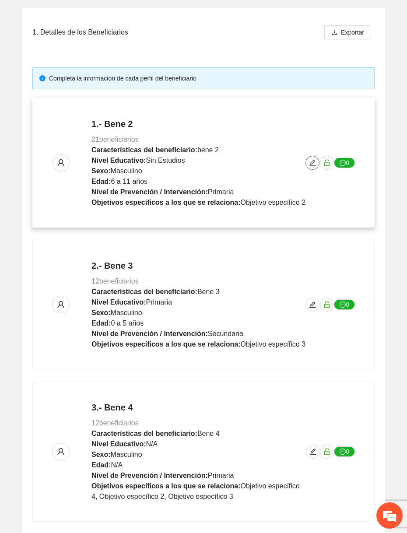
click at [314, 159] on icon "edit" at bounding box center [312, 162] width 7 height 7
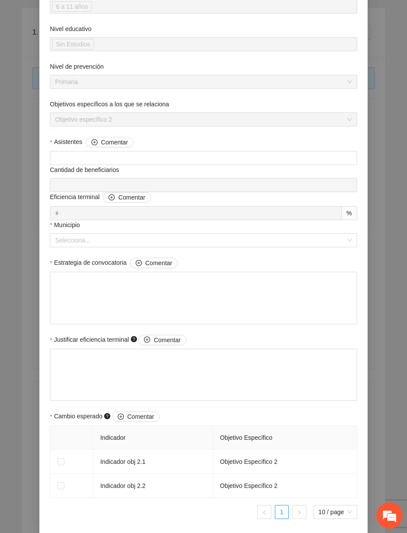
scroll to position [500, 0]
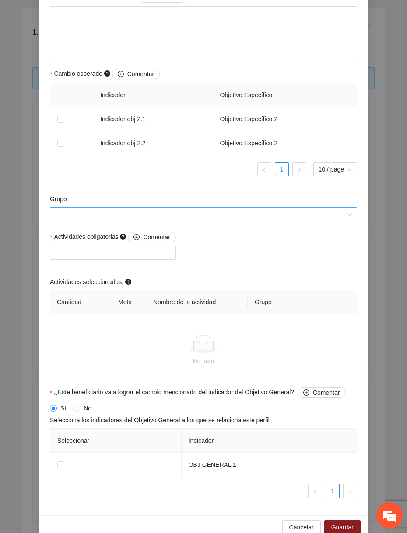
click at [228, 214] on input "Grupo" at bounding box center [200, 214] width 291 height 13
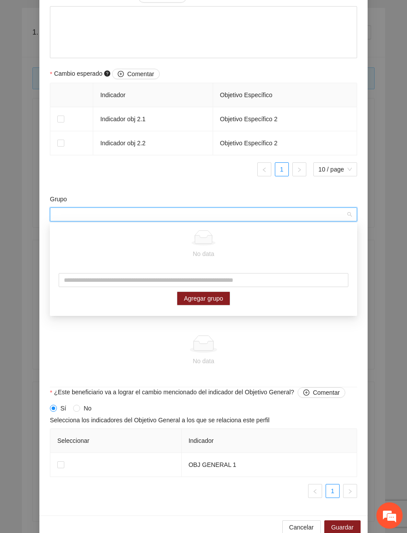
click at [119, 346] on div at bounding box center [203, 344] width 293 height 18
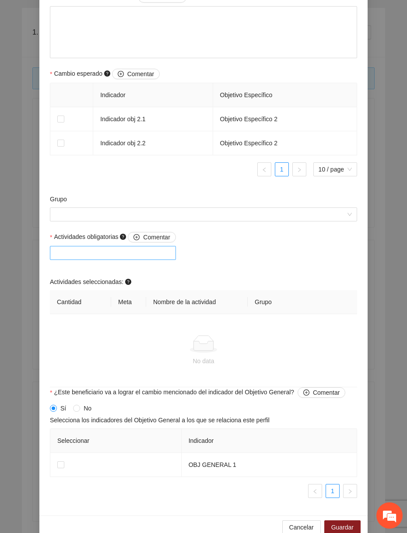
click at [120, 253] on div at bounding box center [113, 253] width 122 height 11
click at [288, 524] on button "Cancelar" at bounding box center [301, 528] width 39 height 14
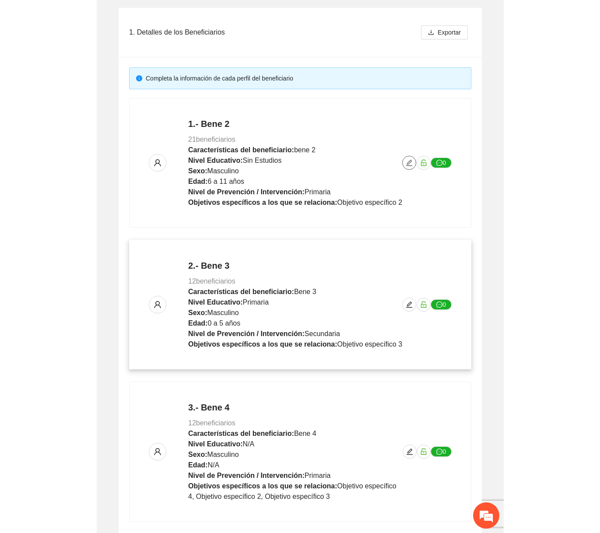
scroll to position [0, 0]
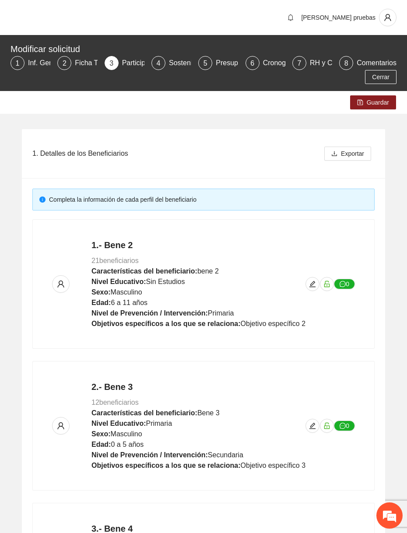
click at [27, 55] on div "Modificar solicitud" at bounding box center [201, 49] width 381 height 14
click at [41, 64] on div "Inf. General" at bounding box center [50, 63] width 44 height 14
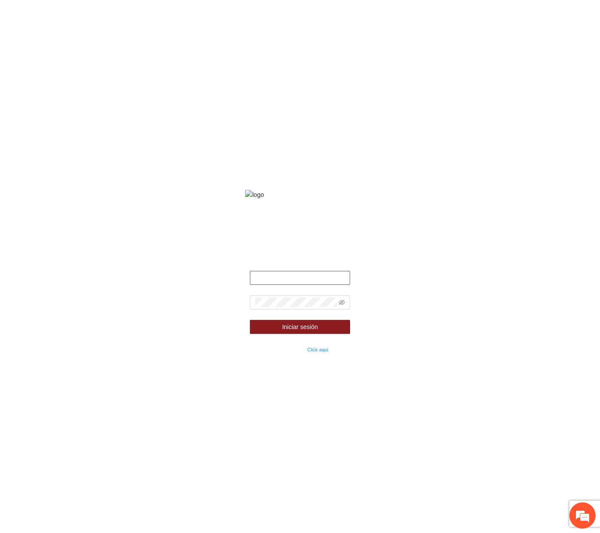
click at [322, 285] on input "text" at bounding box center [300, 278] width 100 height 14
click at [303, 285] on input "text" at bounding box center [300, 278] width 100 height 14
type input "**********"
click at [342, 306] on icon "eye-invisible" at bounding box center [342, 302] width 6 height 6
click at [250, 320] on button "Iniciar sesión" at bounding box center [300, 327] width 100 height 14
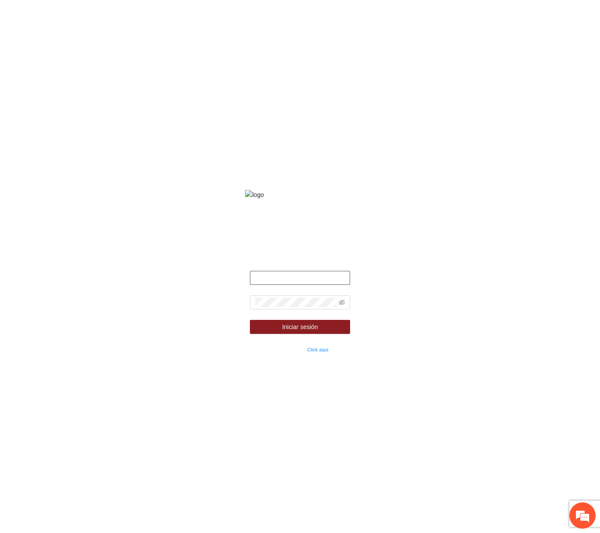
click at [327, 285] on input "text" at bounding box center [300, 278] width 100 height 14
type input "**********"
click at [250, 320] on button "Iniciar sesión" at bounding box center [300, 327] width 100 height 14
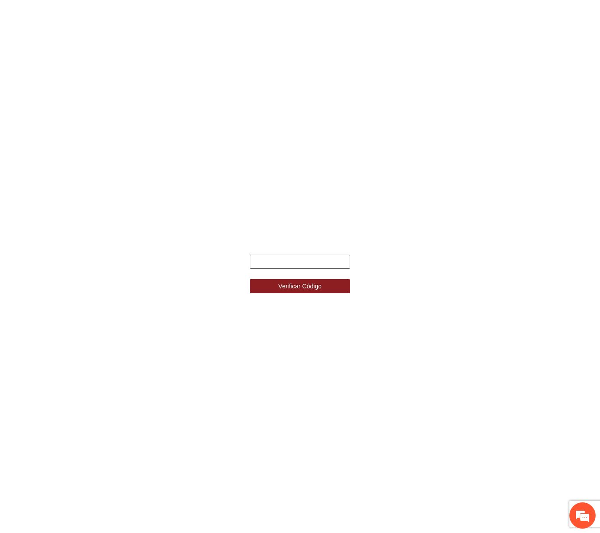
click at [329, 263] on input "text" at bounding box center [300, 262] width 100 height 14
paste input "******"
type input "******"
click at [250, 279] on button "Verificar Código" at bounding box center [300, 286] width 100 height 14
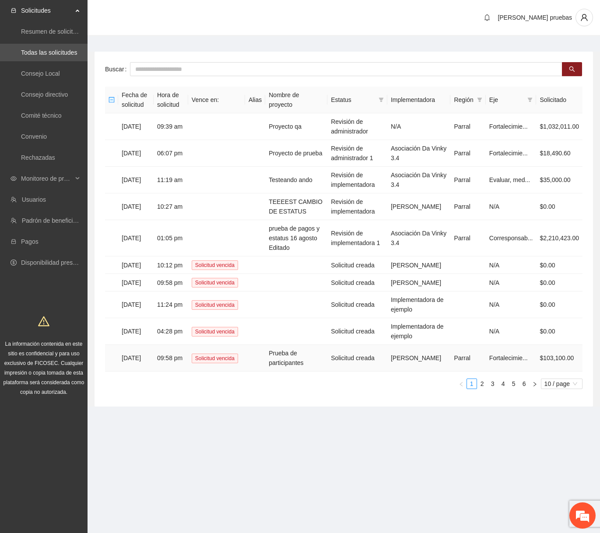
click at [303, 372] on td "Prueba de participantes" at bounding box center [296, 358] width 62 height 27
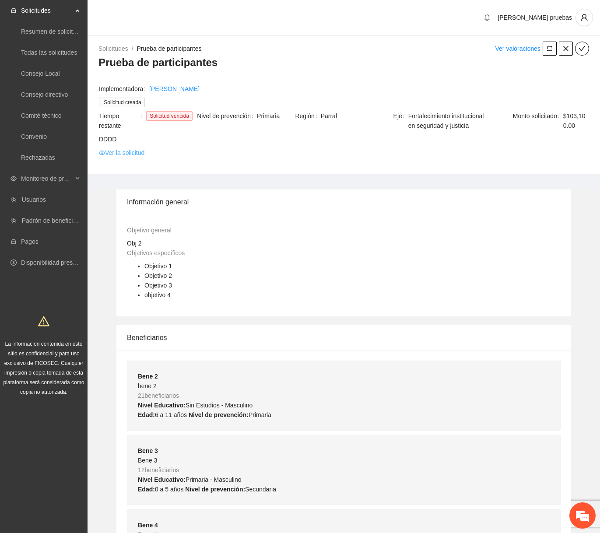
click at [133, 151] on link "Ver la solicitud" at bounding box center [122, 153] width 46 height 10
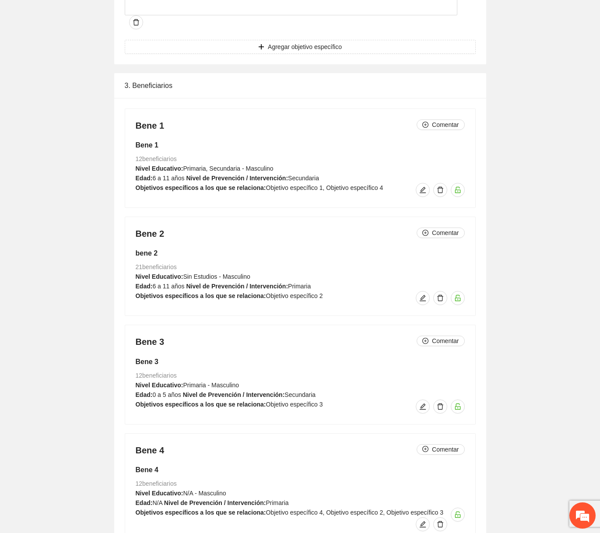
scroll to position [984, 0]
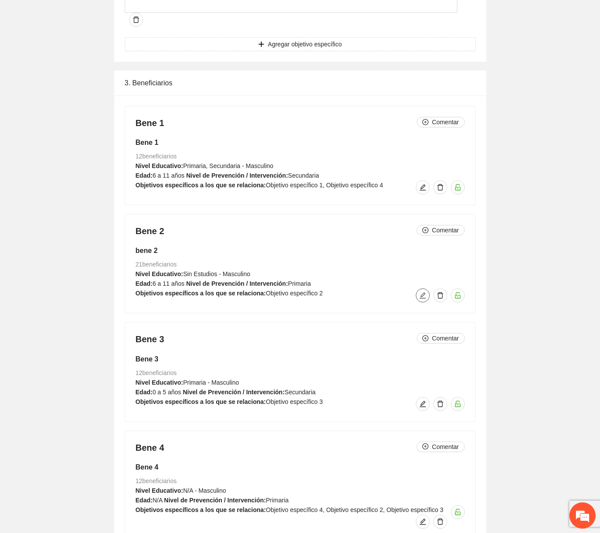
click at [419, 289] on button "button" at bounding box center [423, 296] width 14 height 14
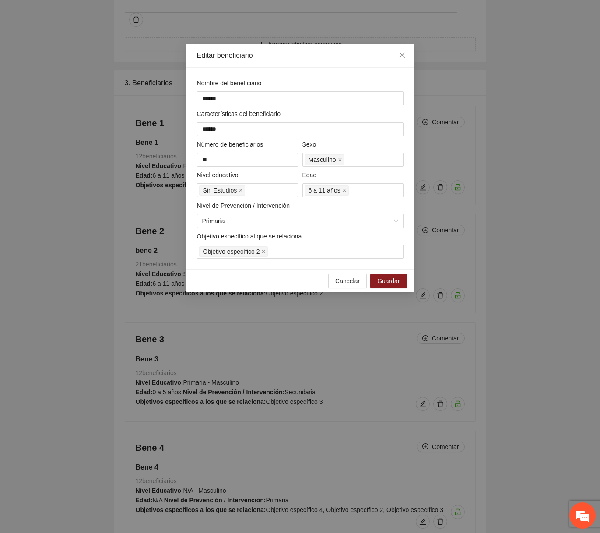
click at [331, 260] on div "Nombre del beneficiario ****** Características del beneficiario ****** Número d…" at bounding box center [301, 168] width 228 height 201
click at [331, 256] on div "Objetivo específico 2" at bounding box center [300, 252] width 202 height 12
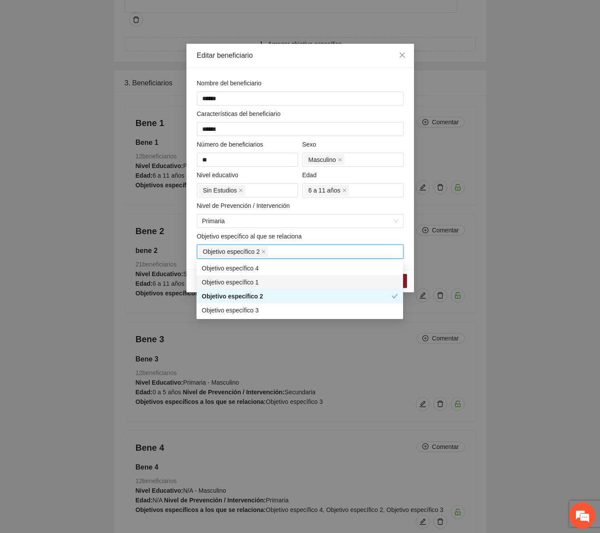
click at [295, 281] on div "Objetivo específico 1" at bounding box center [300, 283] width 196 height 10
click at [291, 268] on div "Objetivo específico 4" at bounding box center [300, 269] width 196 height 10
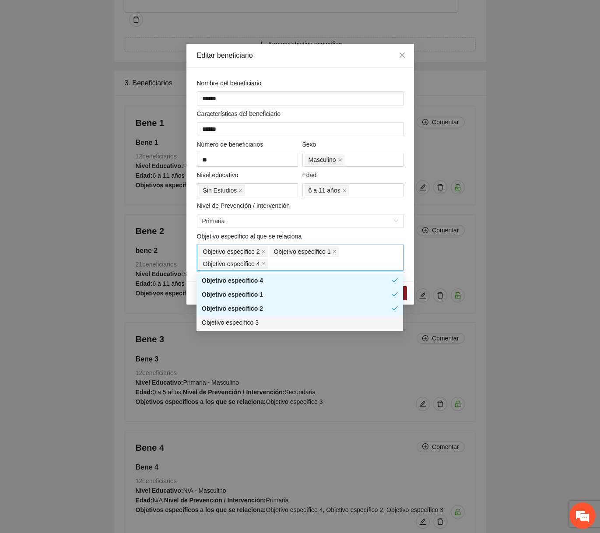
click at [258, 327] on div "Objetivo específico 3" at bounding box center [300, 323] width 196 height 10
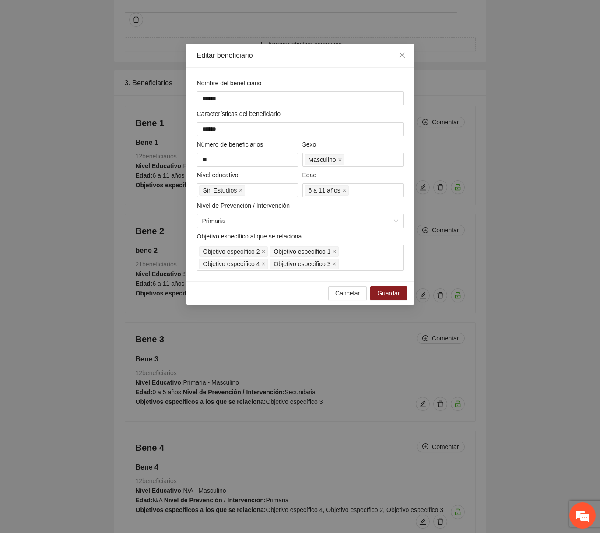
click at [352, 233] on div "Objetivo específico al que se relaciona" at bounding box center [300, 238] width 207 height 13
click at [383, 294] on span "Guardar" at bounding box center [388, 294] width 22 height 10
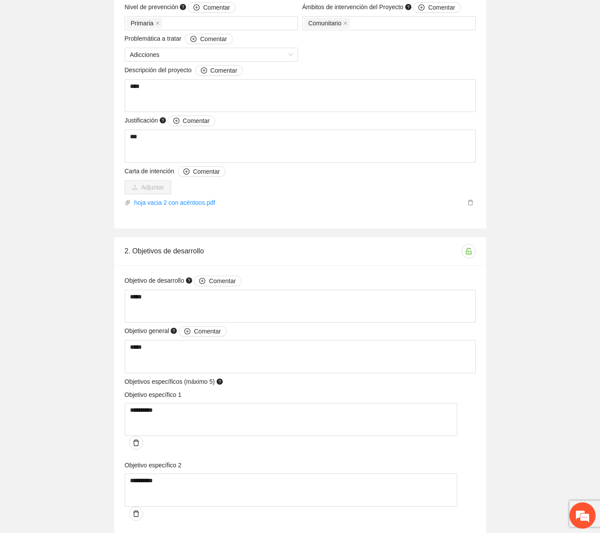
scroll to position [0, 0]
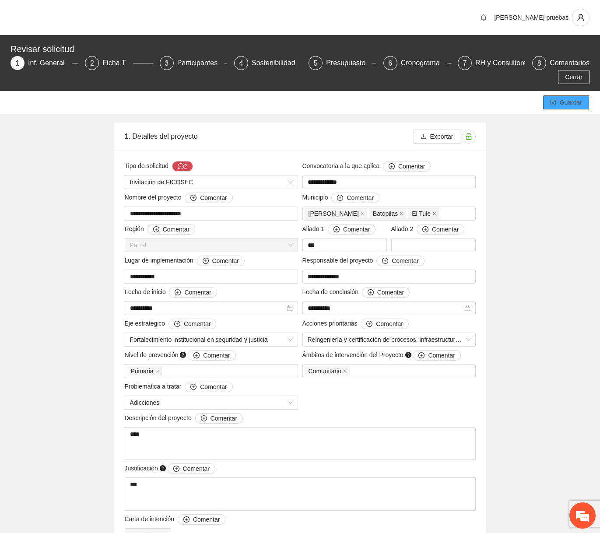
click at [561, 103] on span "Guardar" at bounding box center [571, 103] width 22 height 10
click at [193, 60] on div "Participantes" at bounding box center [201, 63] width 48 height 14
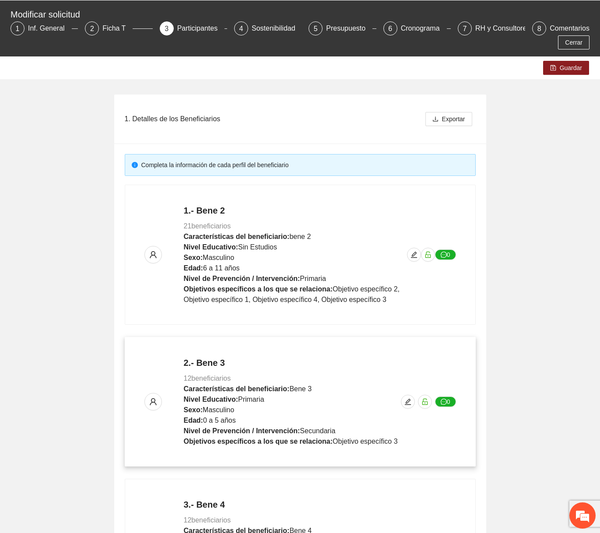
scroll to position [73, 0]
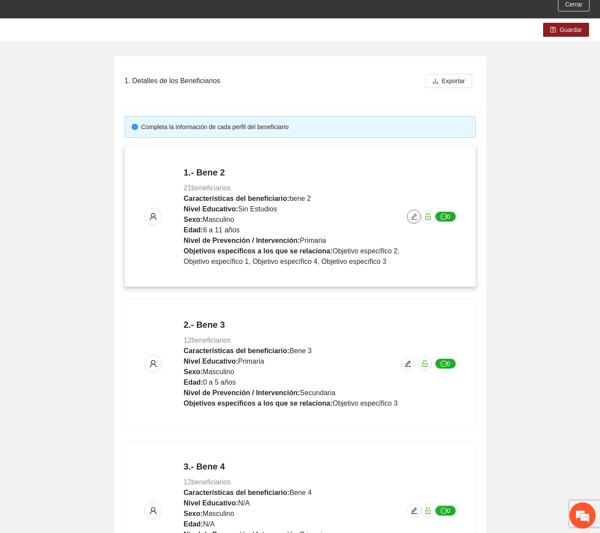
click at [414, 215] on icon "edit" at bounding box center [414, 216] width 7 height 7
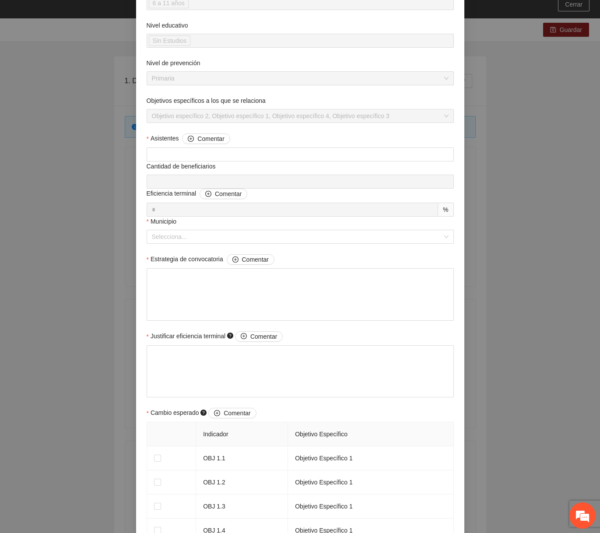
scroll to position [127, 0]
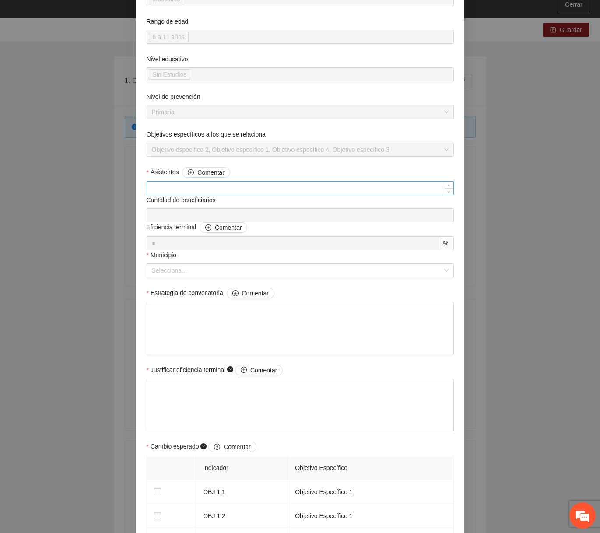
click at [373, 188] on input "Asistentes Comentar" at bounding box center [300, 188] width 306 height 13
type input "**"
click at [305, 264] on input "Municipio" at bounding box center [297, 270] width 291 height 13
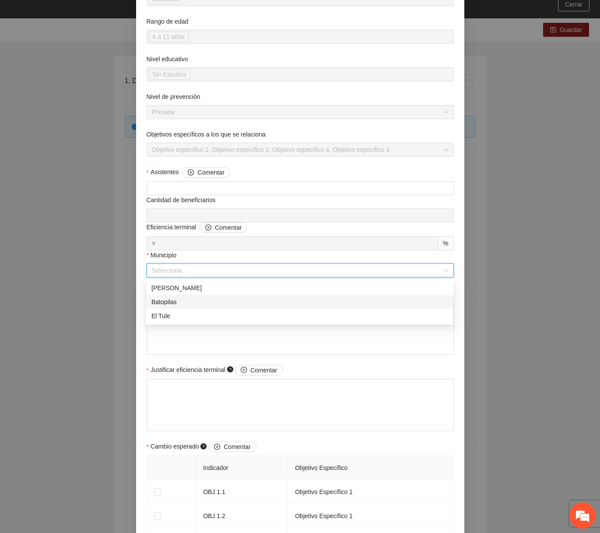
click at [264, 300] on div "Batopilas" at bounding box center [299, 302] width 297 height 10
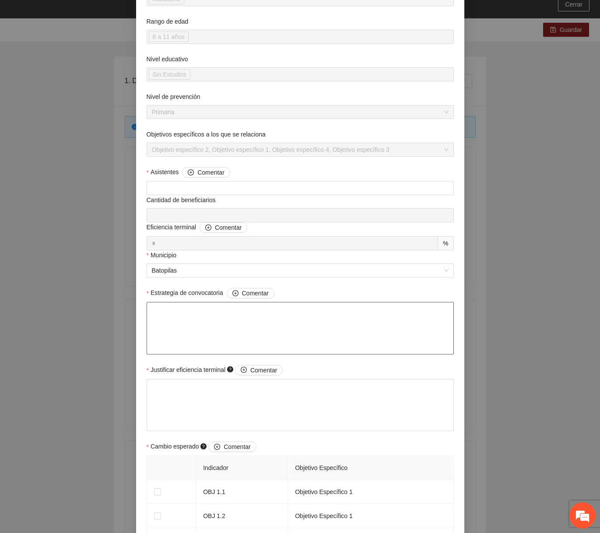
click at [245, 323] on textarea "Estrategia de convocatoria Comentar" at bounding box center [300, 328] width 307 height 53
type textarea "*"
type textarea "**"
type textarea "***"
type textarea "****"
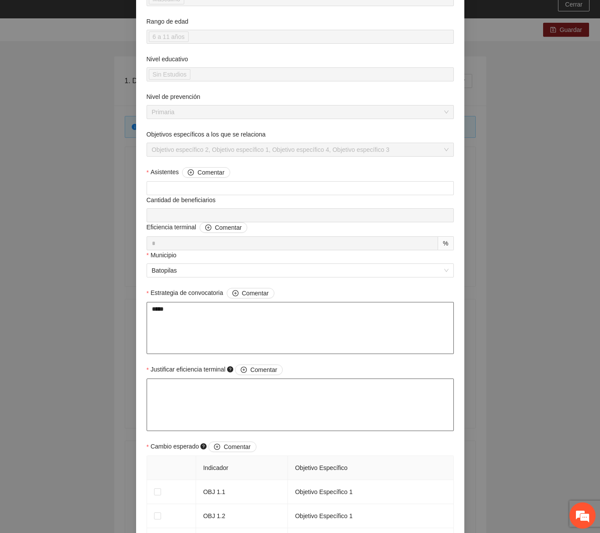
type textarea "*****"
click at [250, 406] on textarea "Justificar eficiencia terminal Comentar" at bounding box center [300, 405] width 307 height 53
type textarea "*"
type textarea "**"
type textarea "****"
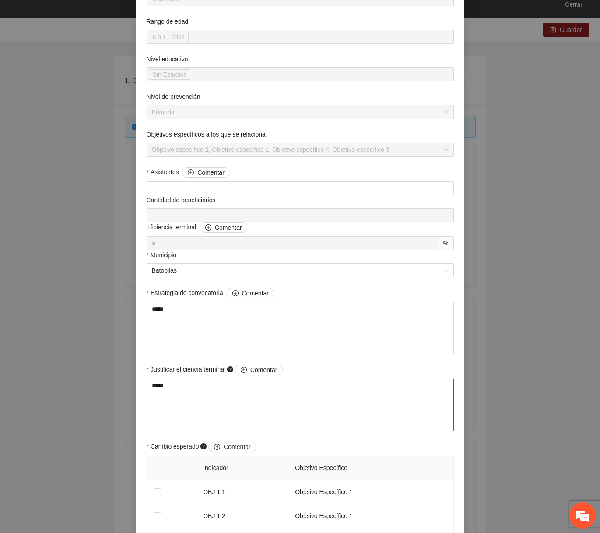
type textarea "*****"
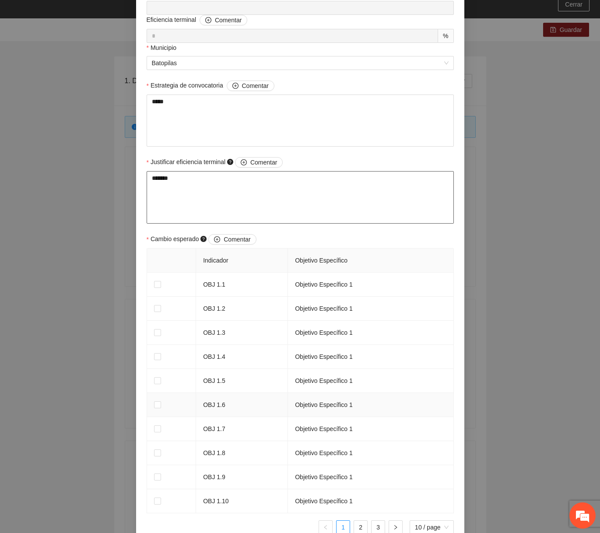
scroll to position [341, 0]
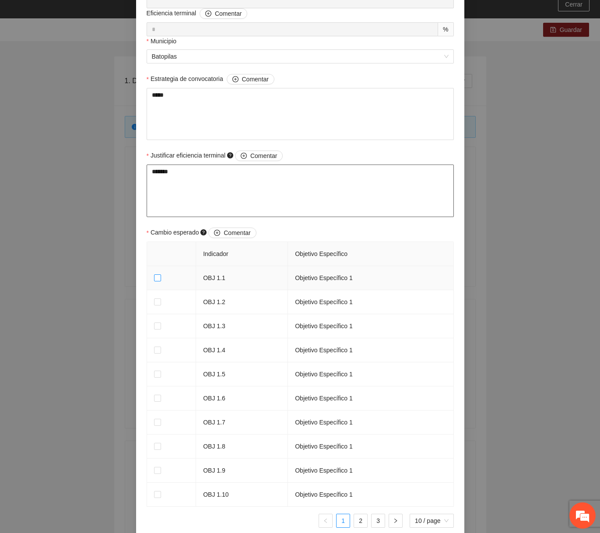
type textarea "*******"
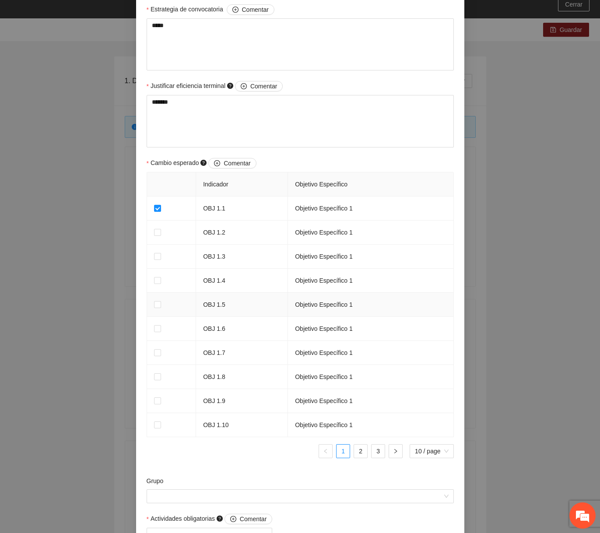
scroll to position [546, 0]
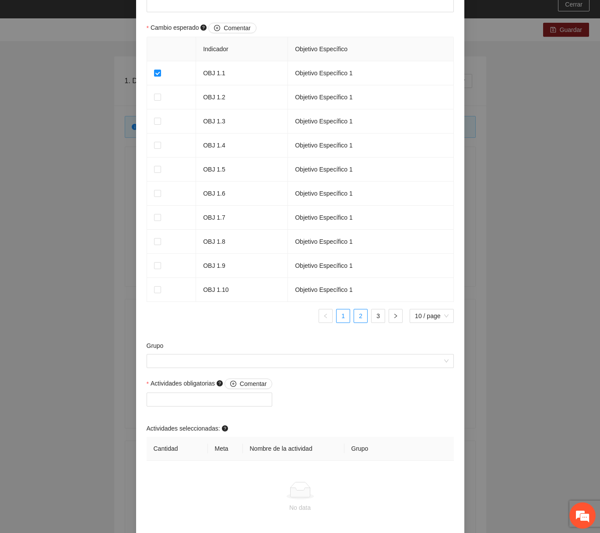
click at [356, 313] on link "2" at bounding box center [360, 316] width 13 height 13
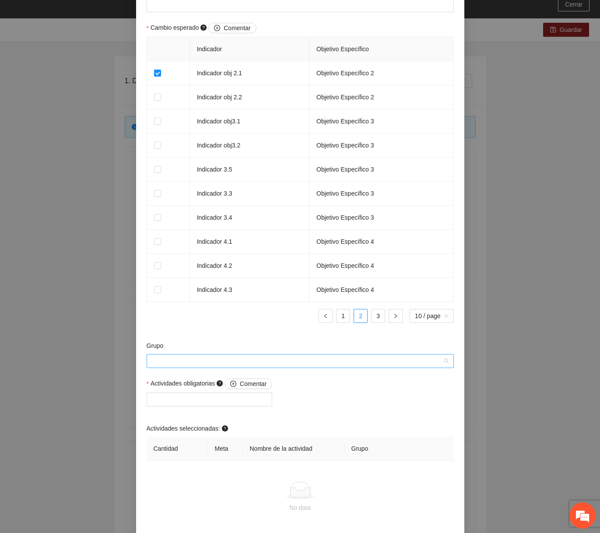
click at [192, 362] on input "Grupo" at bounding box center [297, 361] width 291 height 13
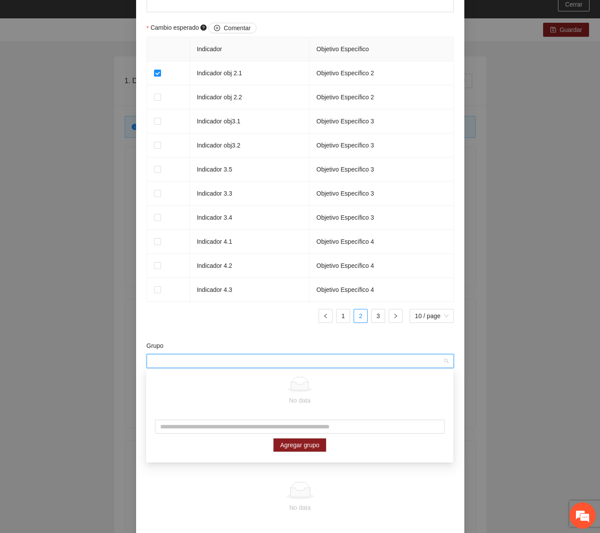
click at [205, 310] on ul "1 2 3 10 / page" at bounding box center [300, 316] width 307 height 14
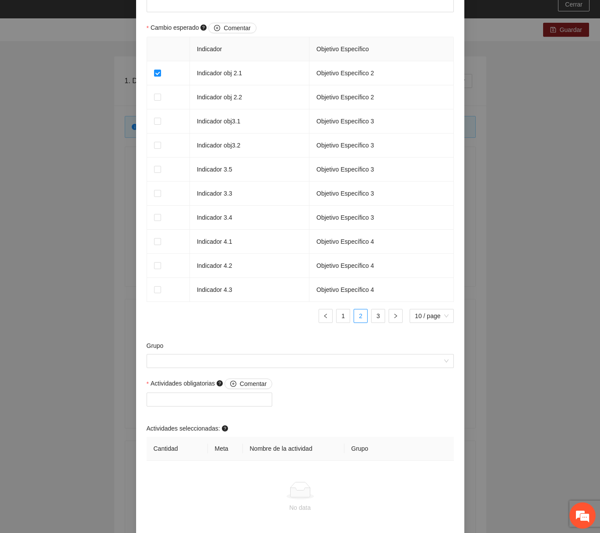
scroll to position [707, 0]
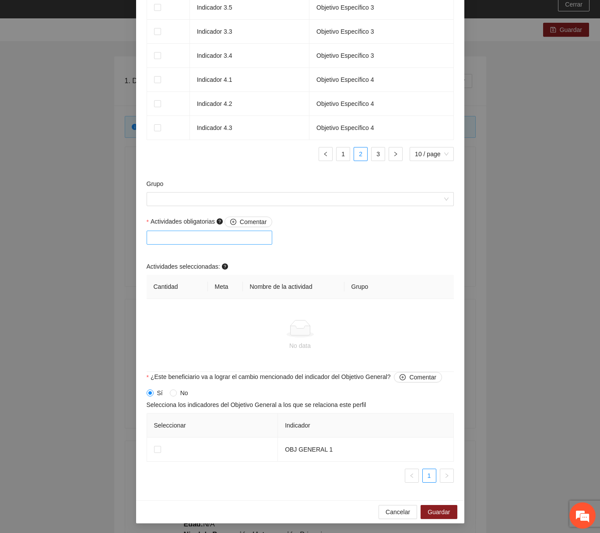
click at [234, 235] on div at bounding box center [210, 237] width 122 height 11
click at [219, 250] on div "A4.1 Actitivdad 4.1" at bounding box center [210, 255] width 119 height 10
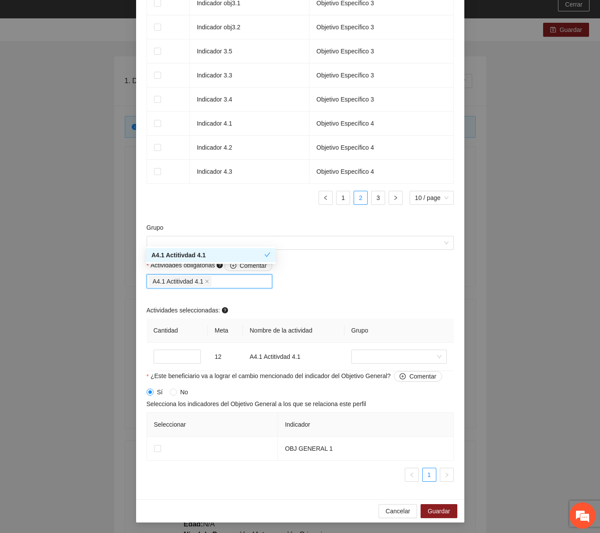
scroll to position [663, 0]
click at [166, 355] on input "*" at bounding box center [177, 358] width 47 height 14
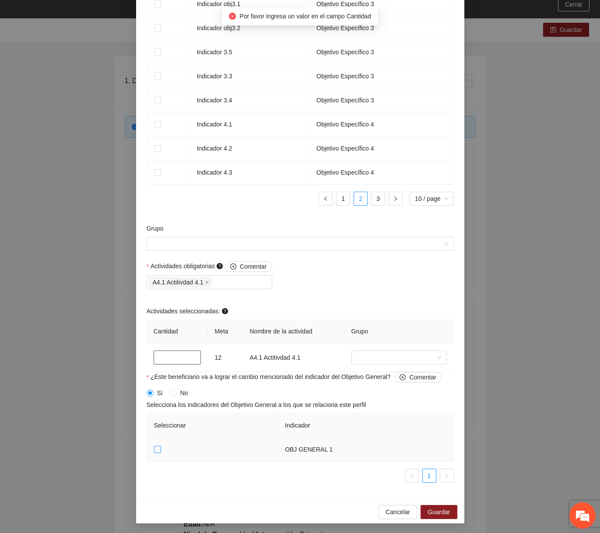
type input "*"
click at [358, 243] on input "Grupo" at bounding box center [297, 243] width 291 height 13
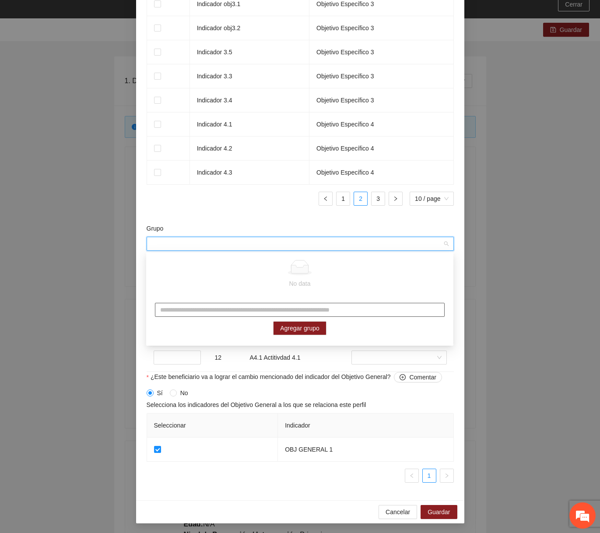
click at [280, 314] on input "text" at bounding box center [300, 310] width 290 height 14
type input "**********"
click at [316, 327] on span "Agregar grupo" at bounding box center [299, 329] width 39 height 10
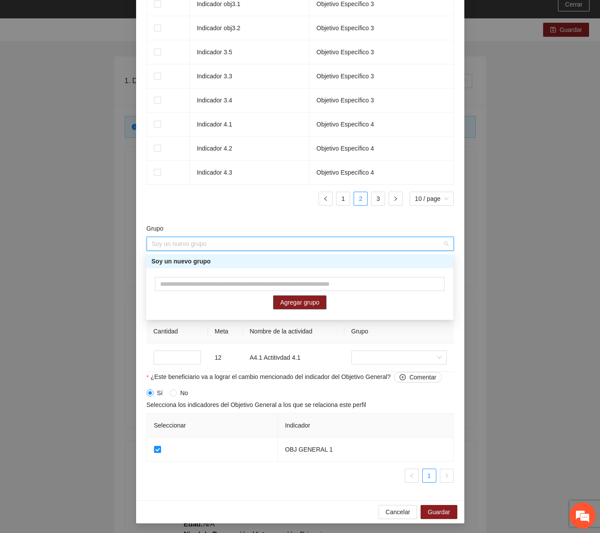
click at [378, 255] on div "Soy un nuevo grupo" at bounding box center [299, 261] width 307 height 14
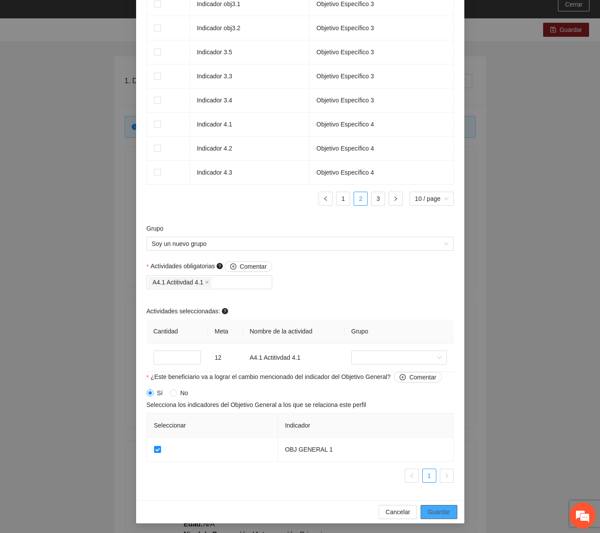
click at [435, 508] on span "Guardar" at bounding box center [439, 512] width 22 height 10
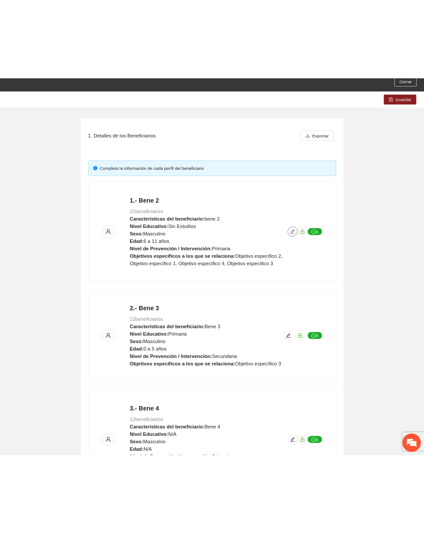
scroll to position [0, 0]
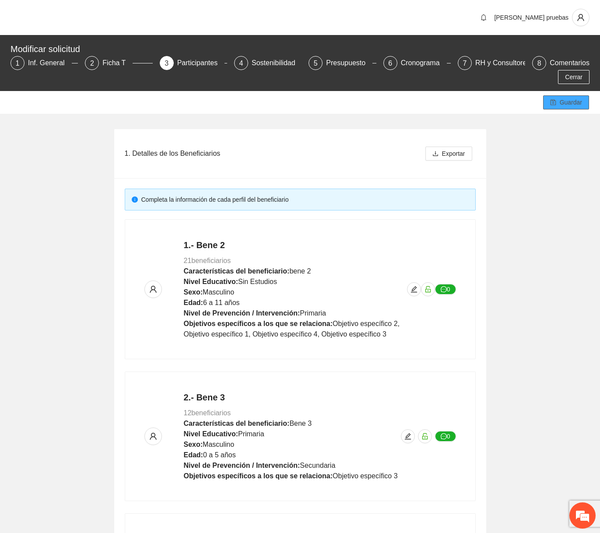
click at [574, 104] on span "Guardar" at bounding box center [571, 103] width 22 height 10
